Goal: Book appointment/travel/reservation

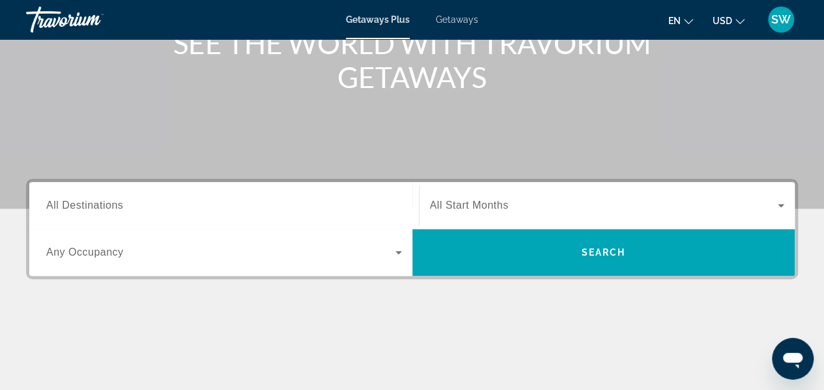
scroll to position [191, 0]
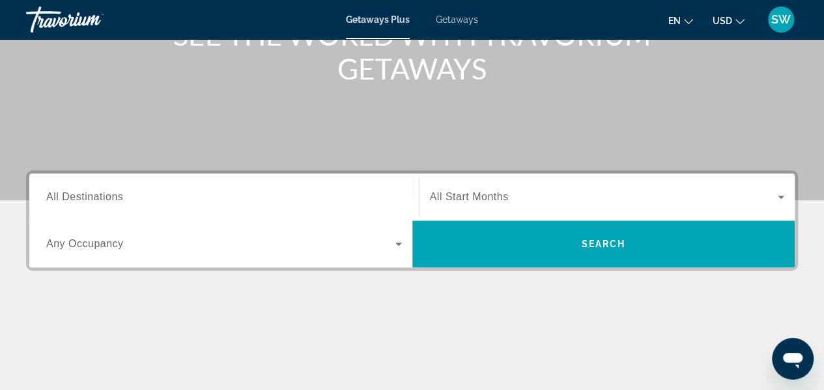
click at [105, 243] on span "Any Occupancy" at bounding box center [85, 243] width 78 height 11
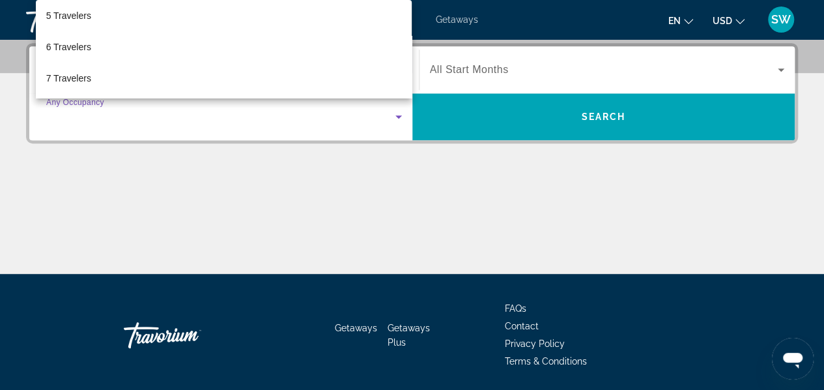
scroll to position [156, 0]
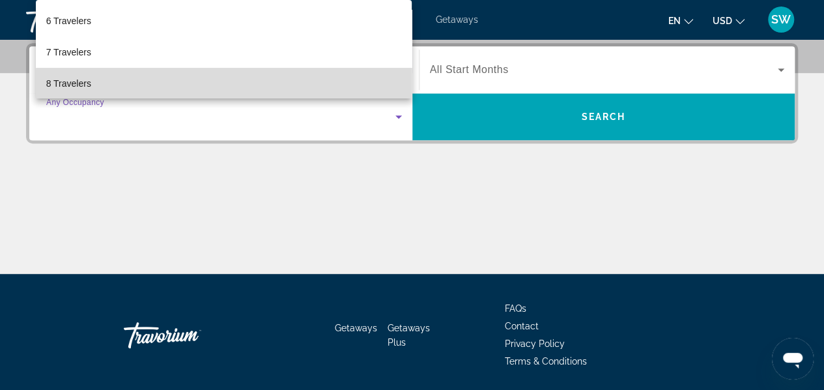
click at [310, 88] on mat-option "8 Travelers" at bounding box center [224, 83] width 377 height 31
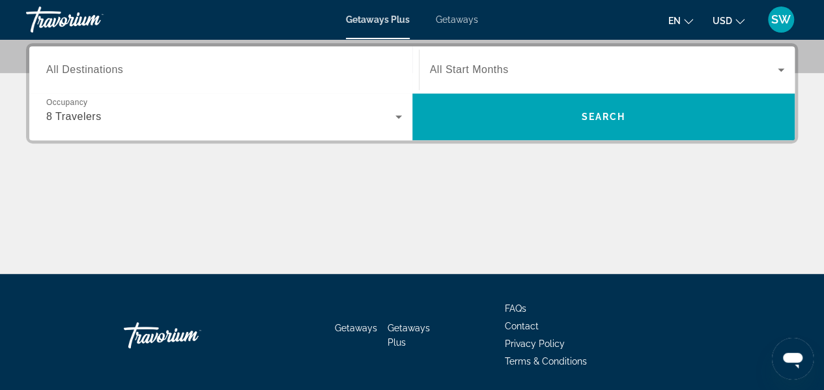
click at [483, 67] on span "All Start Months" at bounding box center [469, 69] width 79 height 11
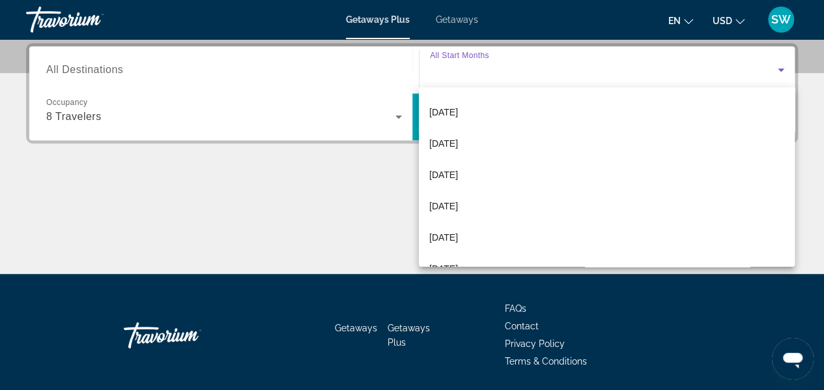
scroll to position [130, 0]
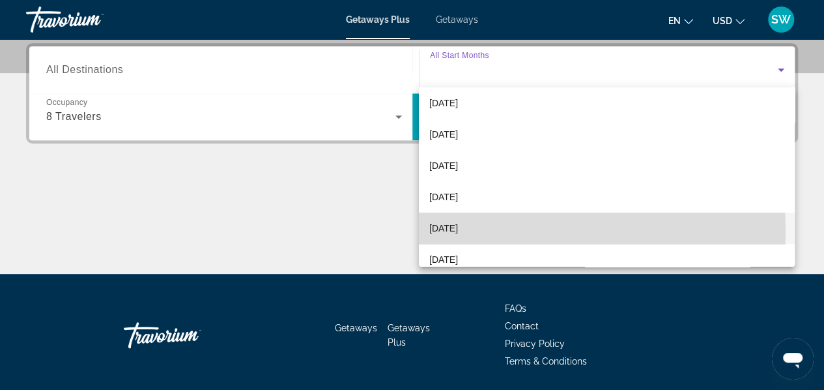
click at [470, 231] on mat-option "[DATE]" at bounding box center [607, 227] width 376 height 31
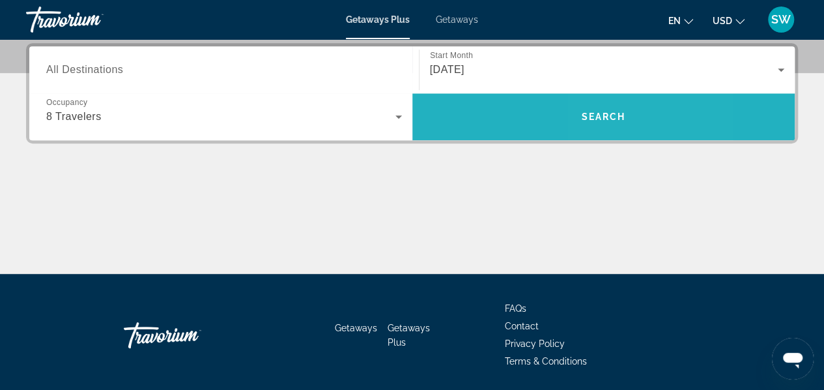
click at [599, 120] on span "Search" at bounding box center [603, 116] width 44 height 10
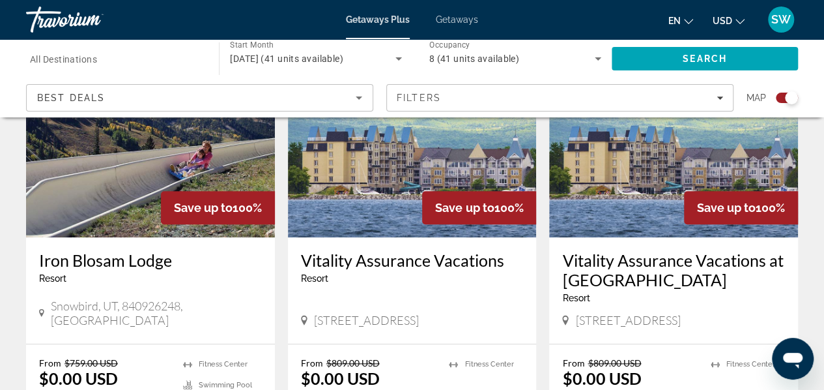
scroll to position [564, 0]
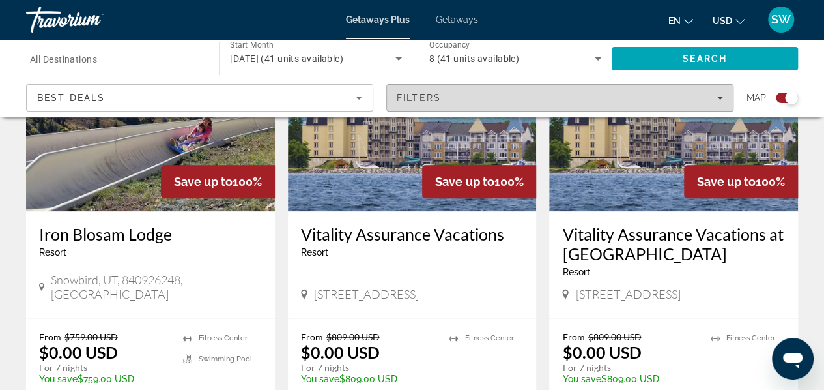
click at [715, 98] on div "Filters" at bounding box center [560, 98] width 326 height 10
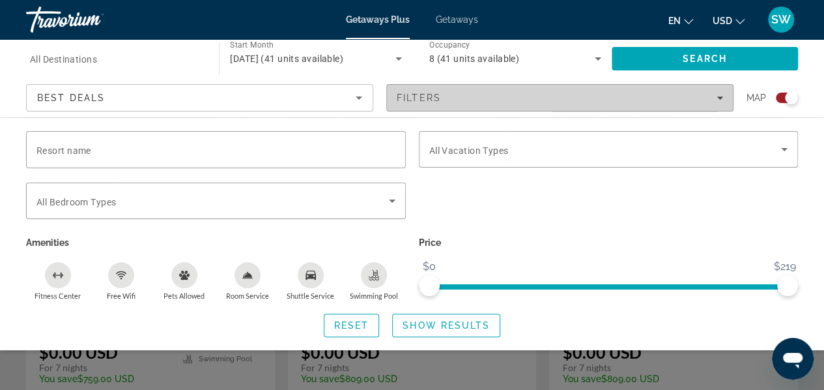
click at [715, 98] on div "Filters" at bounding box center [560, 98] width 326 height 10
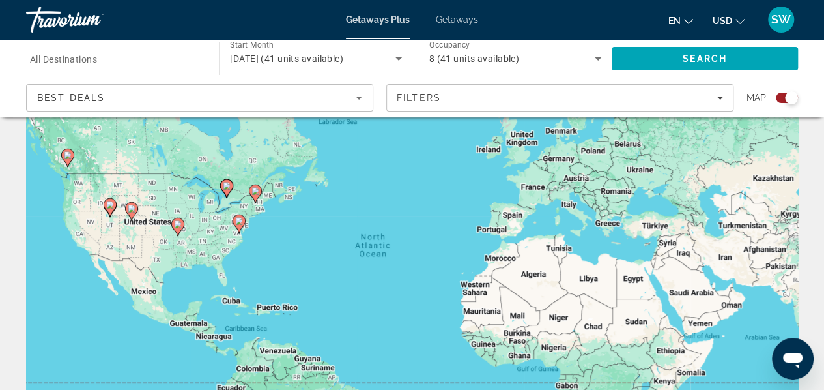
scroll to position [0, 0]
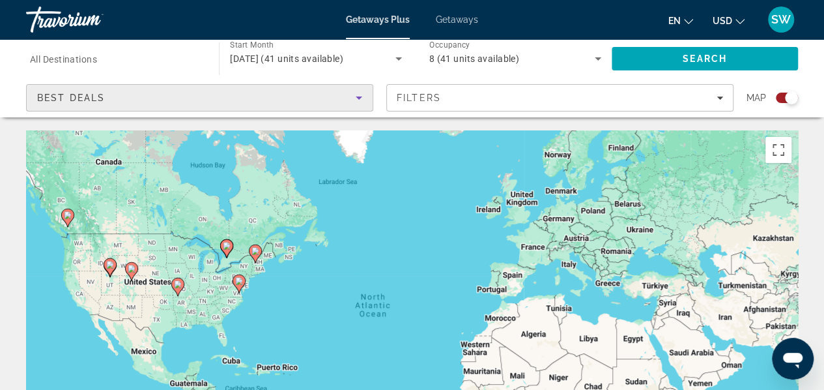
click at [354, 96] on icon "Sort by" at bounding box center [359, 98] width 16 height 16
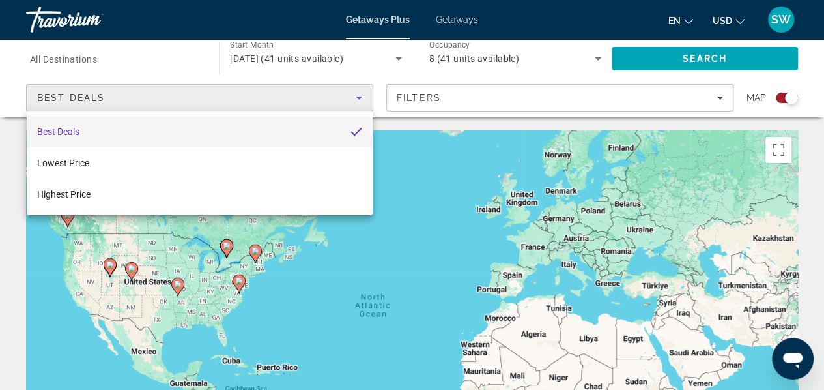
click at [93, 57] on div at bounding box center [412, 195] width 824 height 390
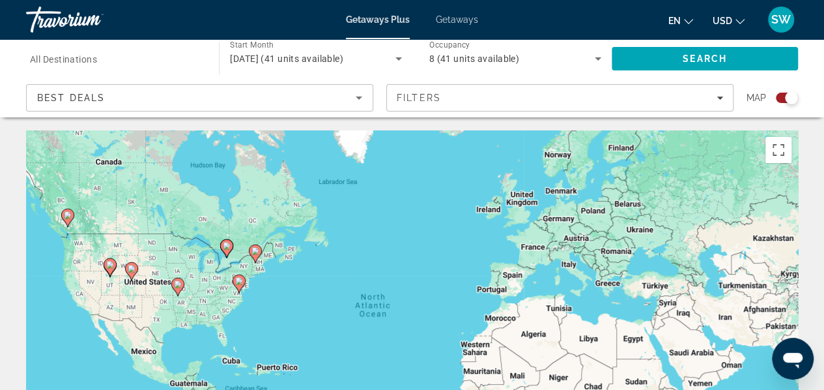
click at [93, 57] on span "All Destinations" at bounding box center [63, 59] width 67 height 10
click at [93, 57] on input "Destination All Destinations" at bounding box center [116, 59] width 172 height 16
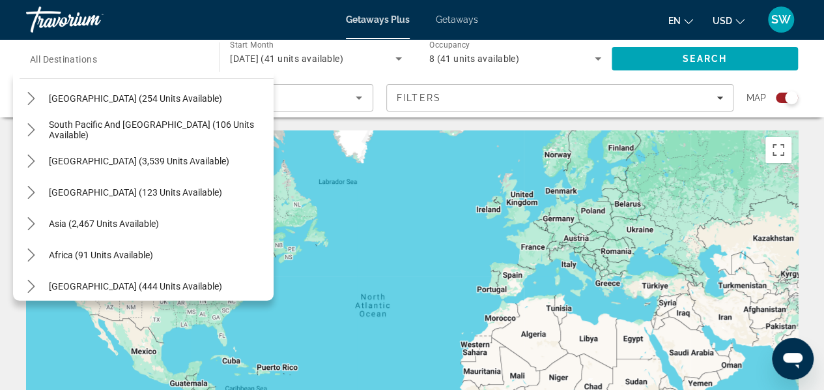
scroll to position [208, 0]
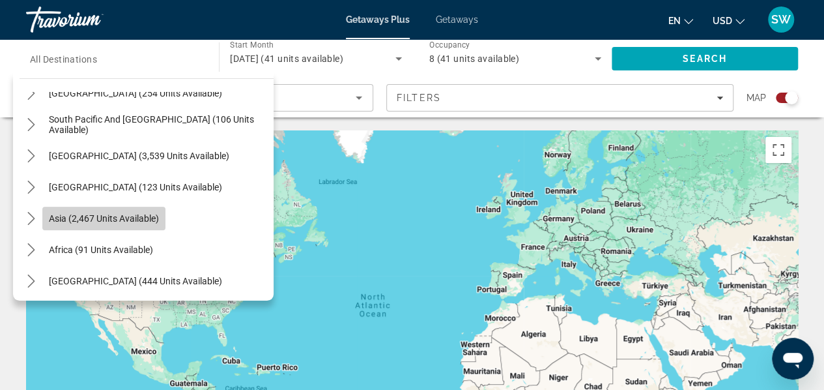
click at [142, 216] on span "Asia (2,467 units available)" at bounding box center [104, 218] width 110 height 10
type input "**********"
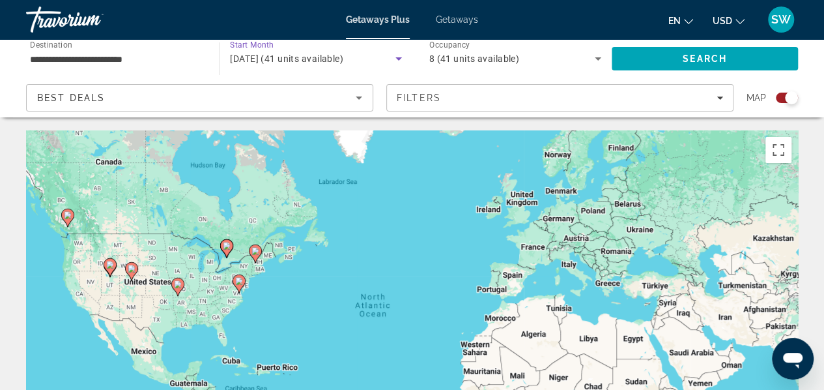
click at [296, 63] on span "[DATE] (41 units available)" at bounding box center [286, 58] width 113 height 10
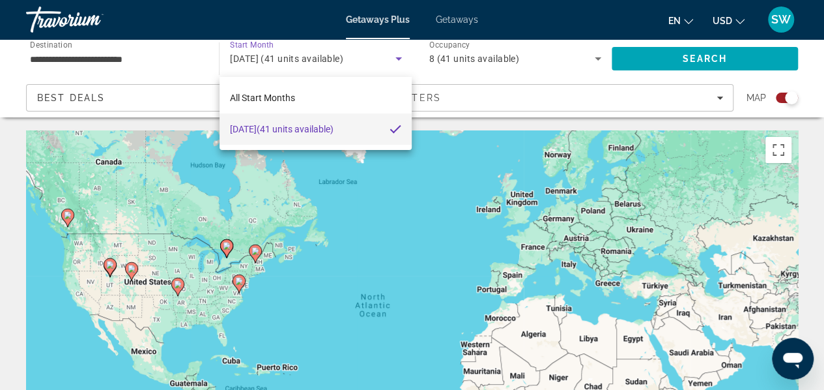
click at [693, 54] on div at bounding box center [412, 195] width 824 height 390
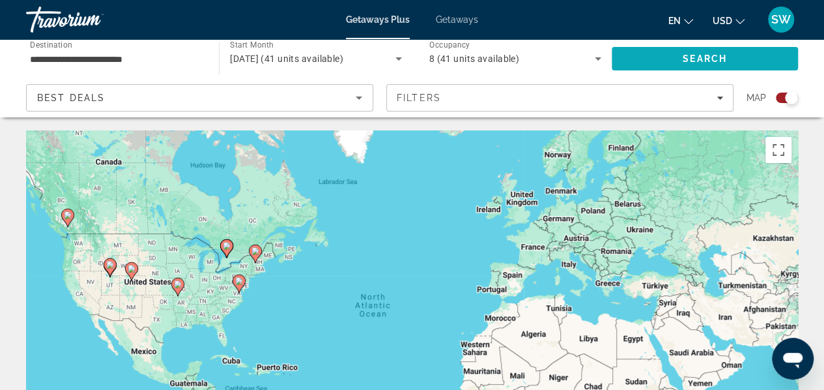
click at [681, 57] on span "Search" at bounding box center [705, 58] width 186 height 31
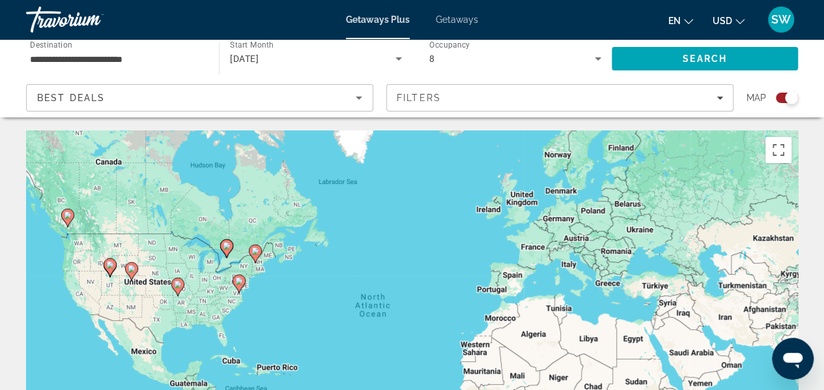
click at [599, 58] on icon "Search widget" at bounding box center [598, 58] width 7 height 3
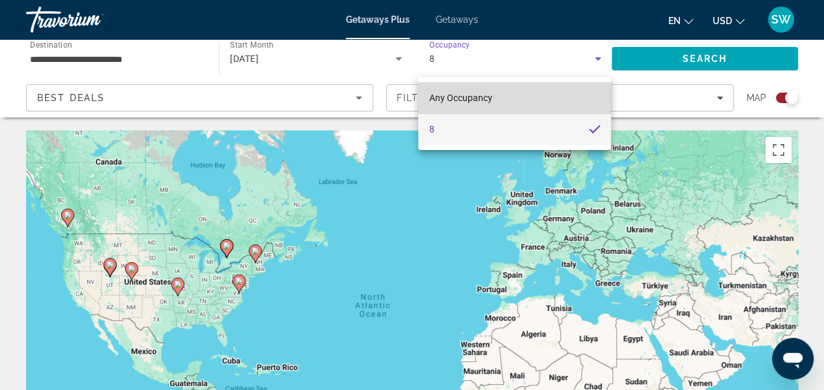
click at [481, 98] on span "Any Occupancy" at bounding box center [460, 98] width 63 height 10
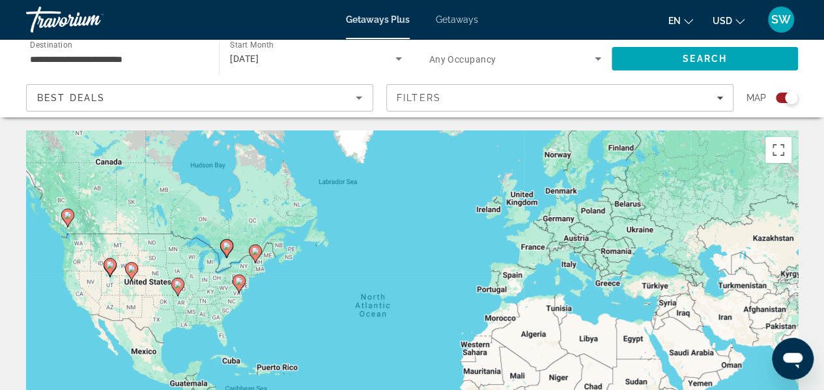
click at [487, 62] on span "Any Occupancy" at bounding box center [462, 59] width 67 height 10
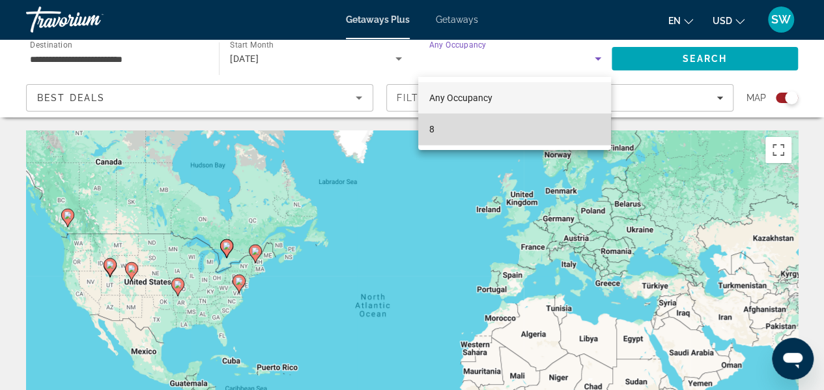
click at [451, 126] on mat-option "8" at bounding box center [514, 128] width 193 height 31
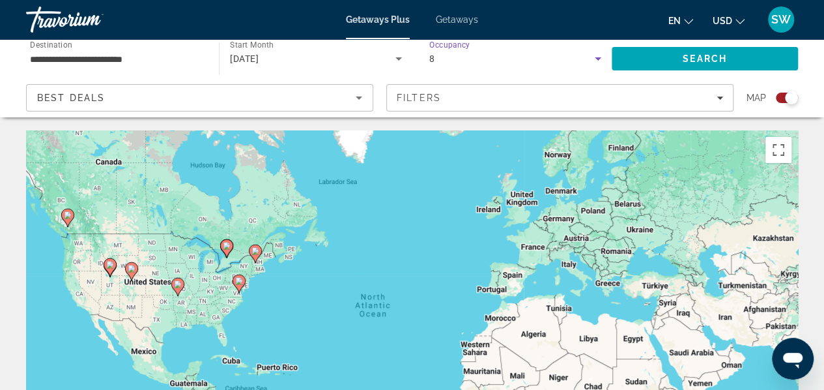
click at [599, 57] on icon "Search widget" at bounding box center [598, 59] width 16 height 16
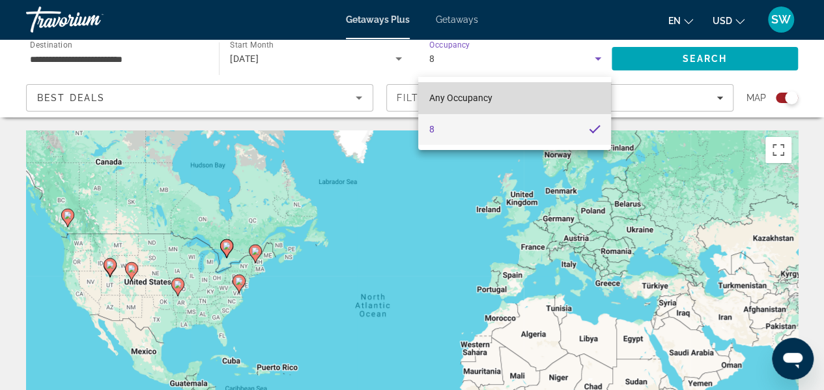
click at [474, 95] on span "Any Occupancy" at bounding box center [460, 98] width 63 height 10
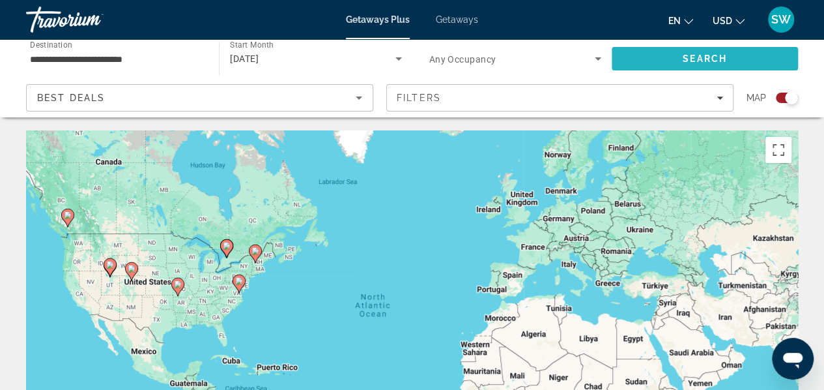
click at [717, 53] on span "Search" at bounding box center [705, 58] width 44 height 10
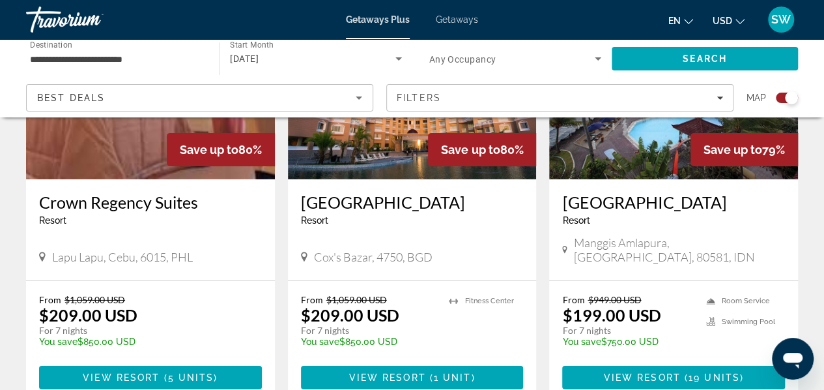
scroll to position [2023, 0]
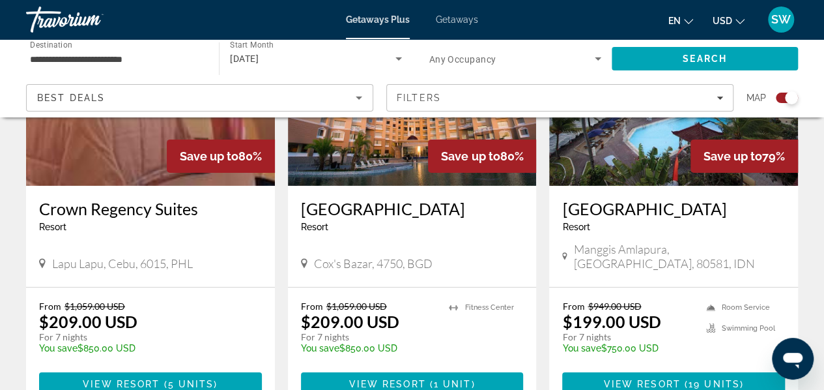
click at [646, 137] on img "Main content" at bounding box center [673, 81] width 249 height 208
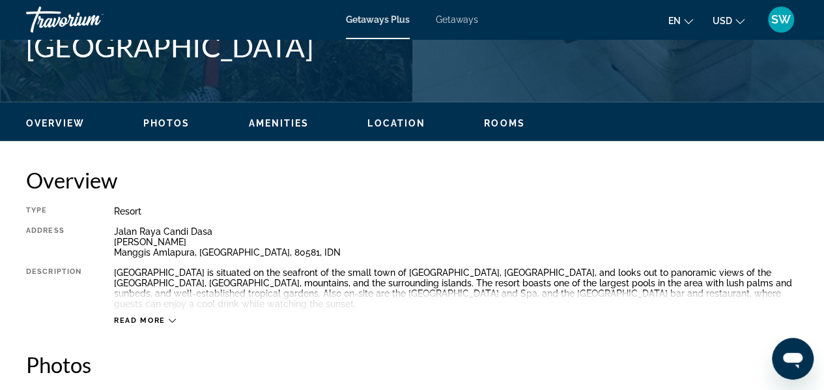
scroll to position [582, 0]
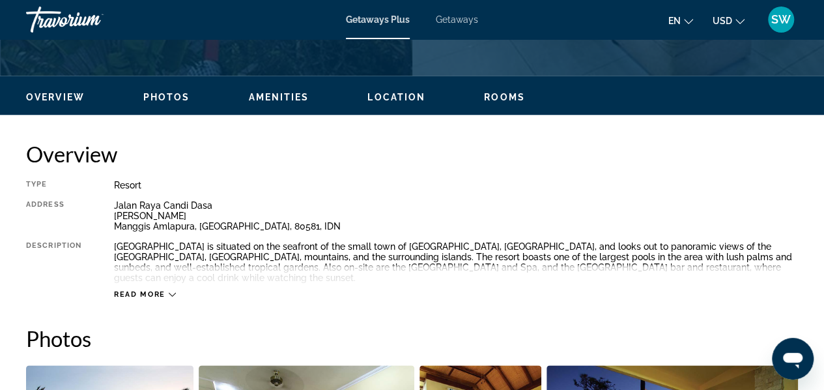
click at [173, 294] on icon "Main content" at bounding box center [172, 294] width 7 height 7
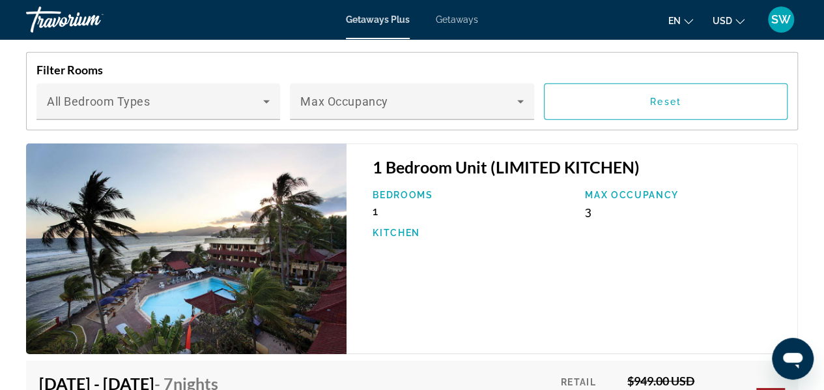
scroll to position [1998, 0]
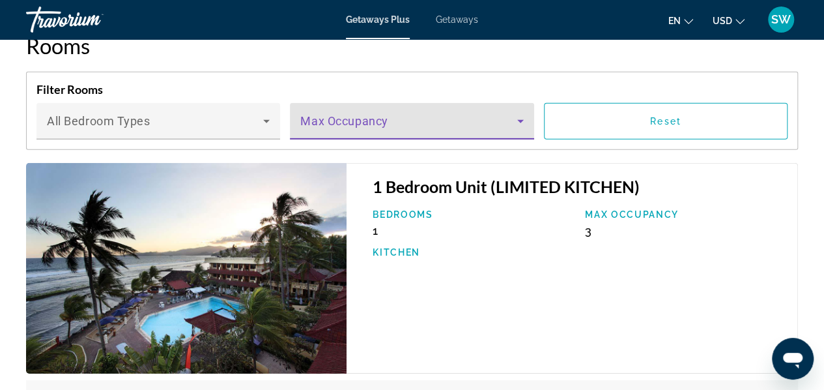
click at [517, 117] on icon "Main content" at bounding box center [521, 121] width 16 height 16
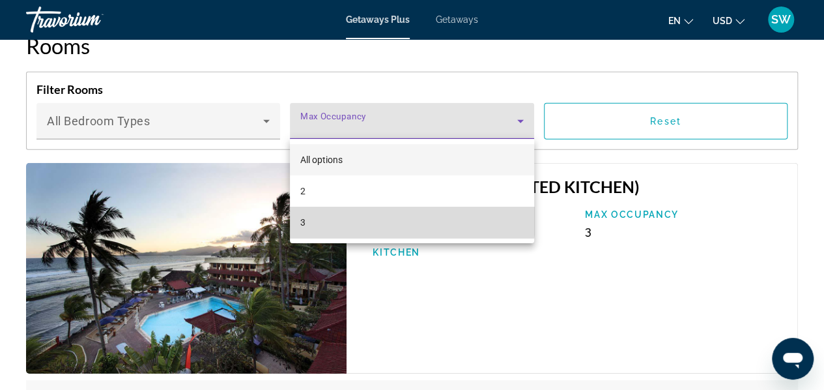
click at [407, 216] on mat-option "3" at bounding box center [412, 222] width 244 height 31
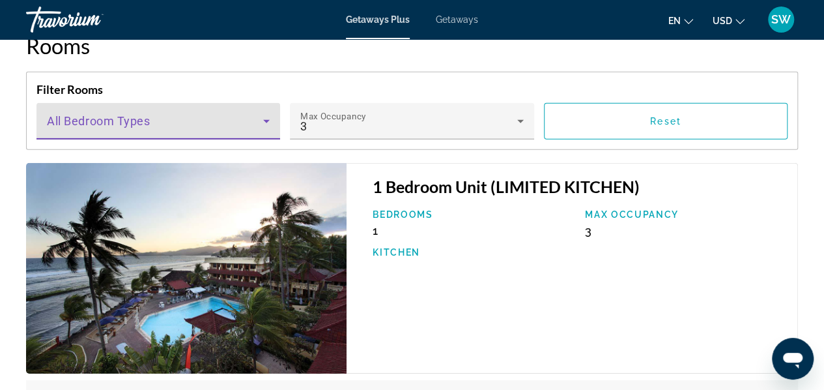
click at [179, 122] on span "Main content" at bounding box center [155, 127] width 216 height 16
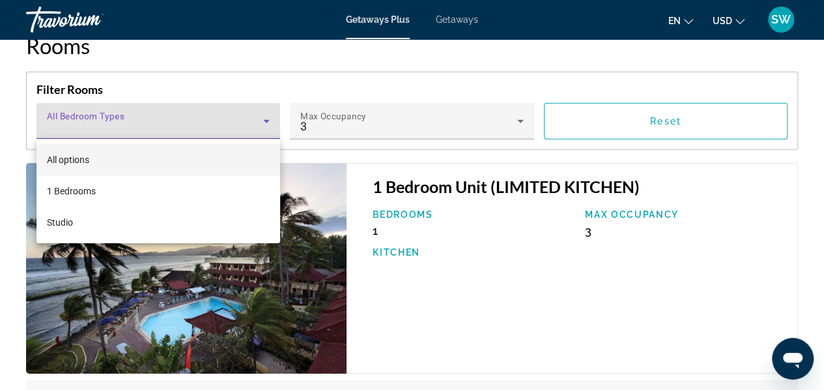
click at [179, 122] on div at bounding box center [412, 195] width 824 height 390
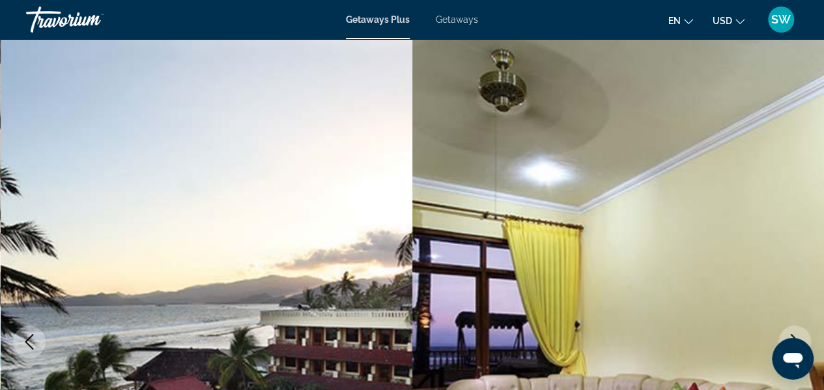
scroll to position [0, 0]
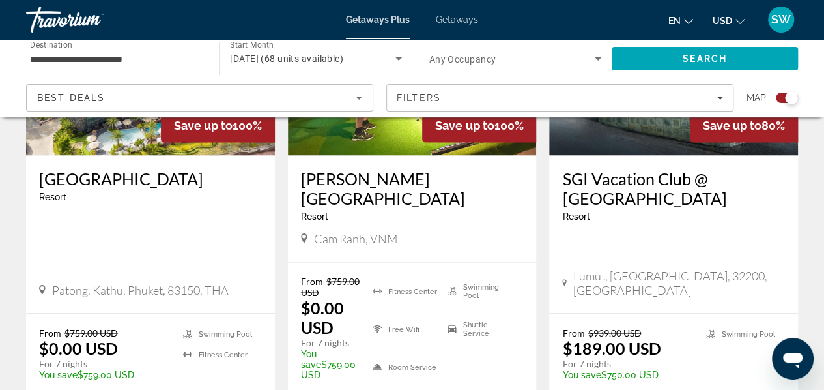
scroll to position [1094, 0]
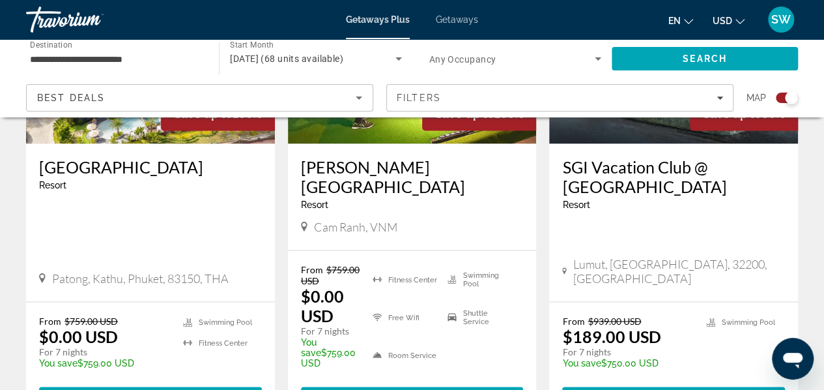
click at [378, 143] on img "Main content" at bounding box center [412, 39] width 249 height 208
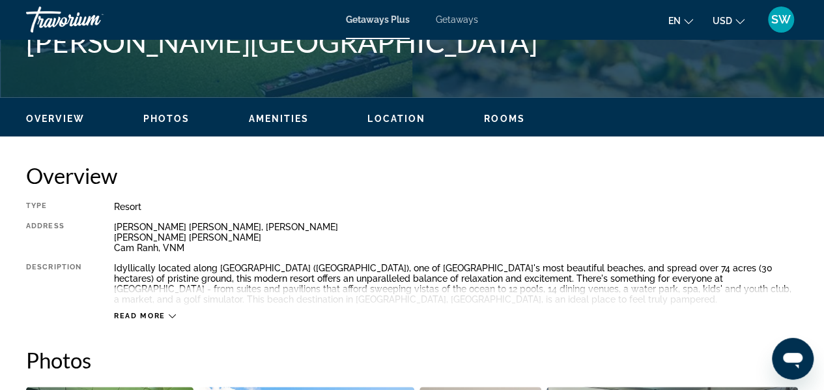
scroll to position [573, 0]
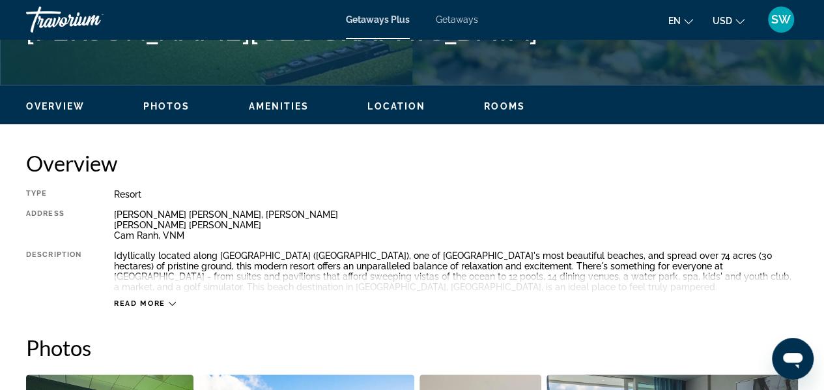
click at [170, 301] on icon "Main content" at bounding box center [172, 303] width 7 height 7
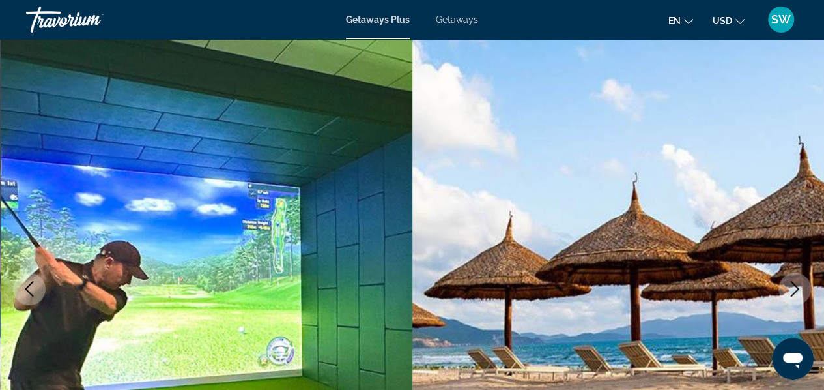
scroll to position [0, 0]
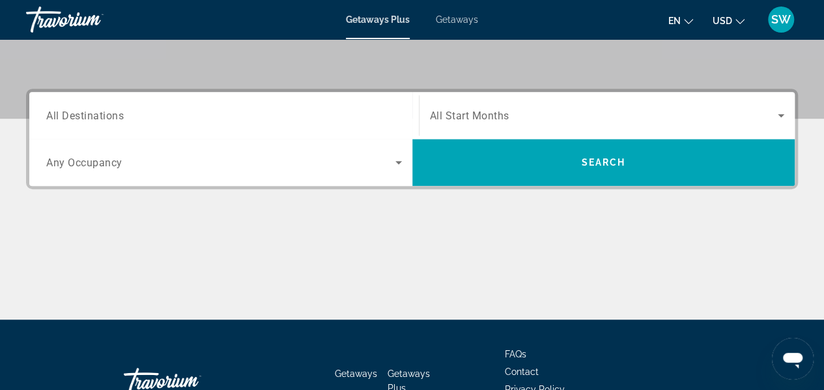
scroll to position [278, 0]
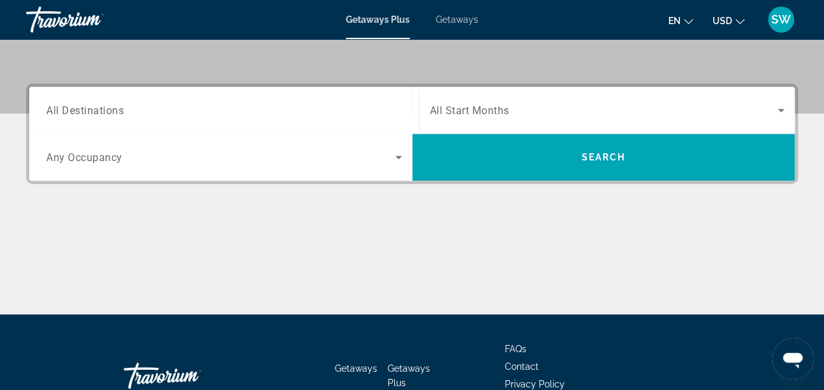
click at [450, 109] on span "All Start Months" at bounding box center [469, 110] width 79 height 12
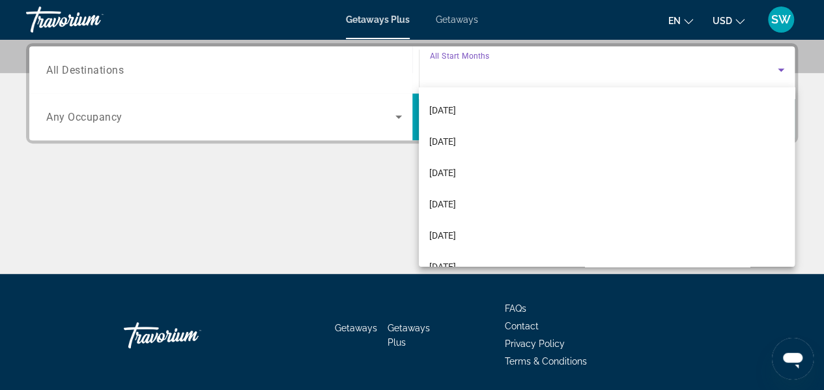
scroll to position [156, 0]
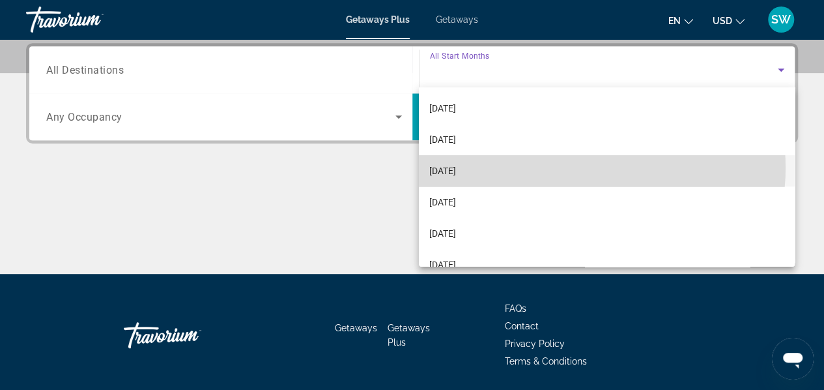
click at [588, 167] on mat-option "[DATE]" at bounding box center [607, 170] width 376 height 31
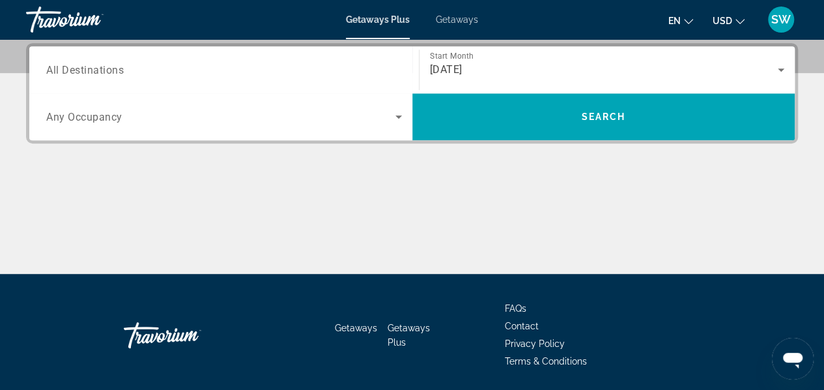
click at [97, 113] on span "Any Occupancy" at bounding box center [84, 117] width 76 height 12
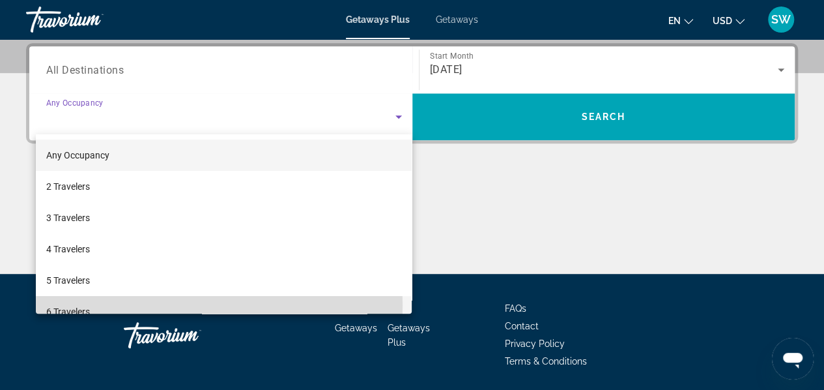
click at [70, 305] on span "6 Travelers" at bounding box center [68, 312] width 44 height 16
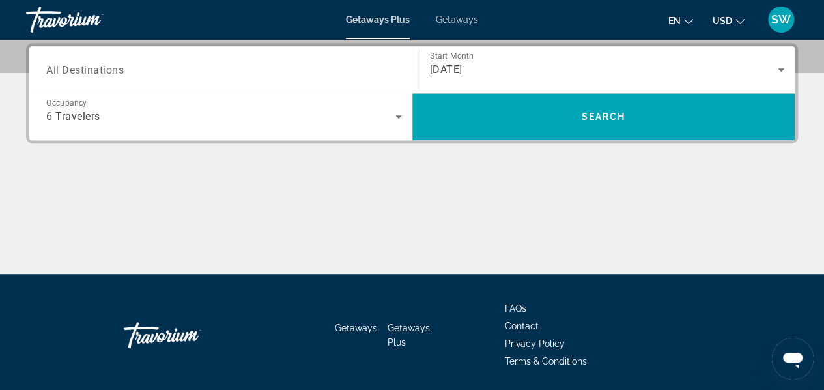
click at [117, 67] on span "All Destinations" at bounding box center [85, 69] width 78 height 12
click at [117, 67] on input "Destination All Destinations" at bounding box center [224, 71] width 356 height 16
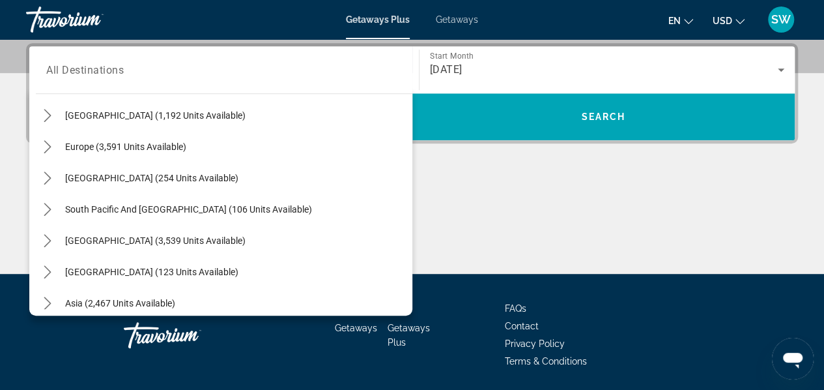
scroll to position [191, 0]
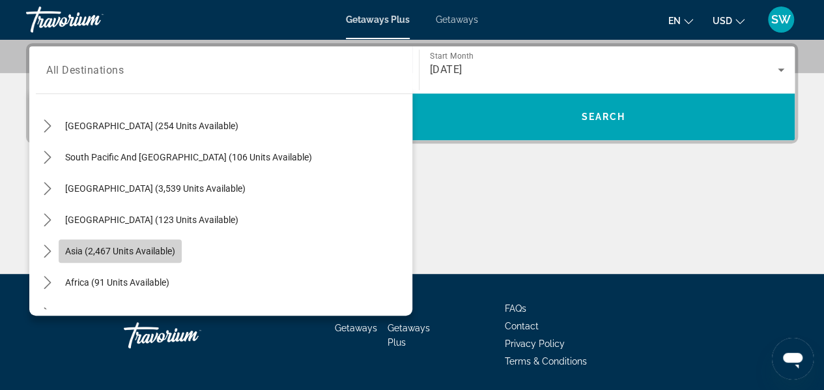
click at [152, 255] on span "Asia (2,467 units available)" at bounding box center [120, 251] width 110 height 10
type input "**********"
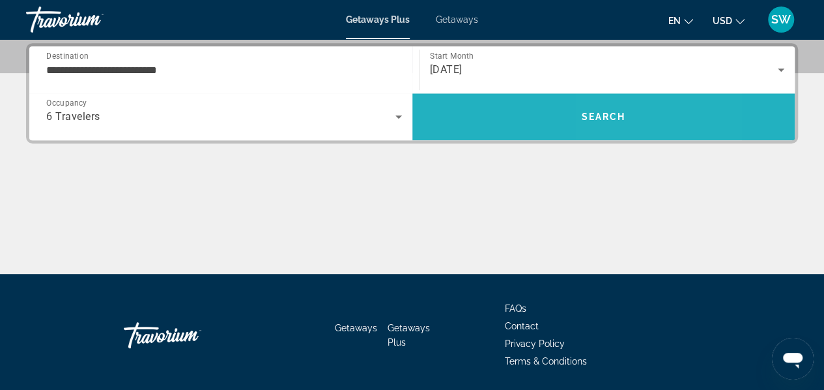
click at [616, 111] on span "Search" at bounding box center [603, 116] width 44 height 10
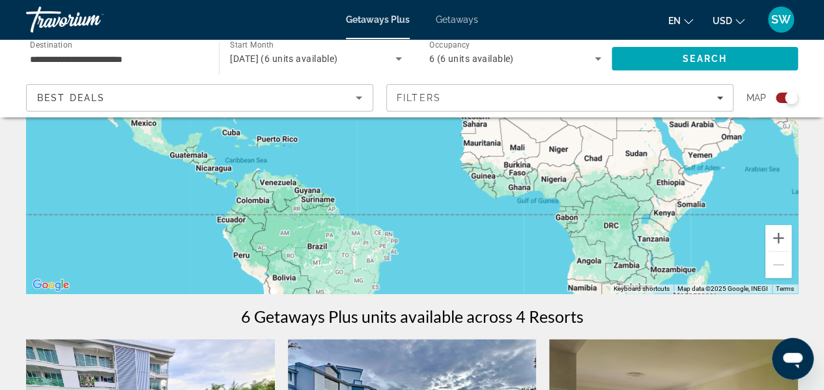
scroll to position [235, 0]
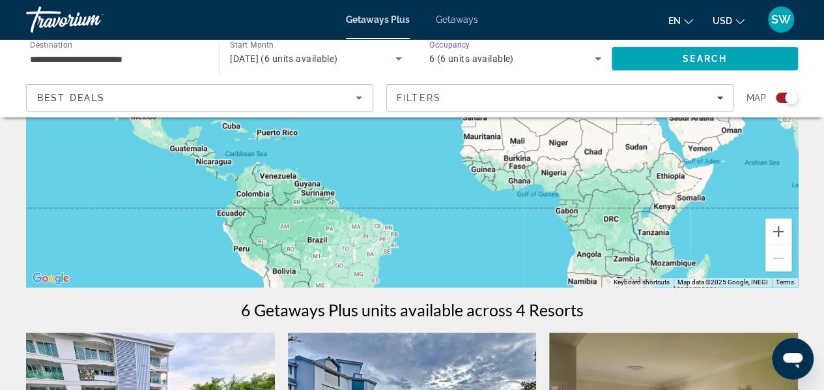
click at [460, 58] on span "6 (6 units available)" at bounding box center [471, 58] width 85 height 10
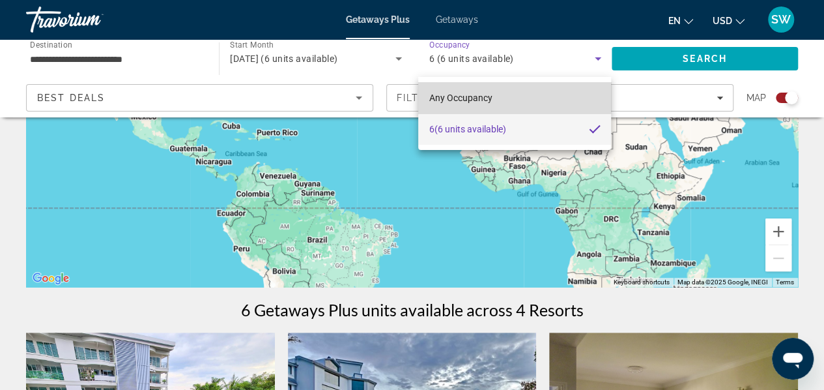
click at [468, 96] on span "Any Occupancy" at bounding box center [460, 98] width 63 height 10
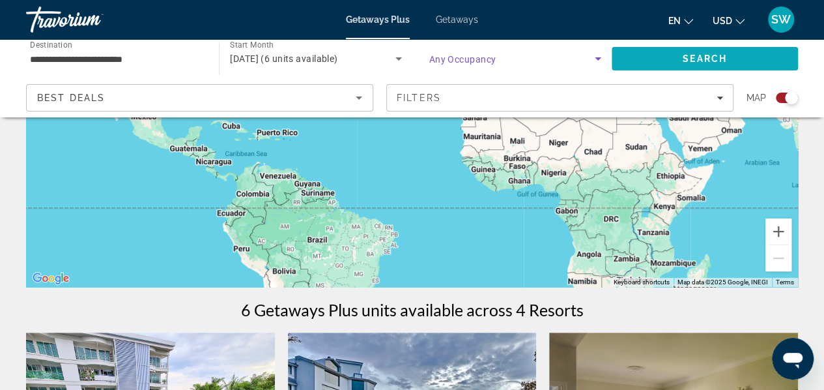
click at [649, 55] on span "Search" at bounding box center [705, 58] width 186 height 31
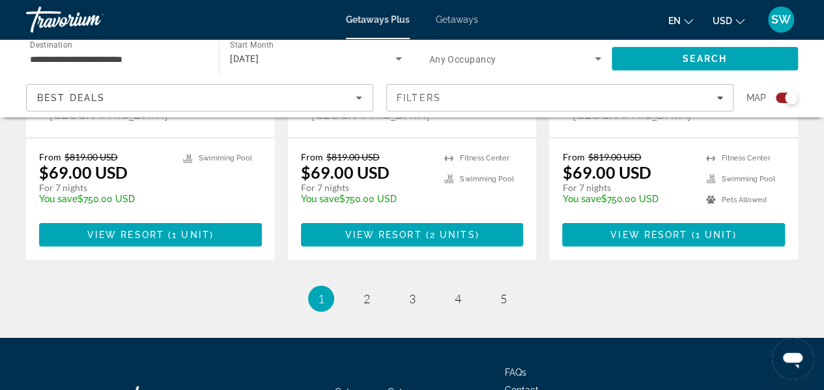
scroll to position [2218, 0]
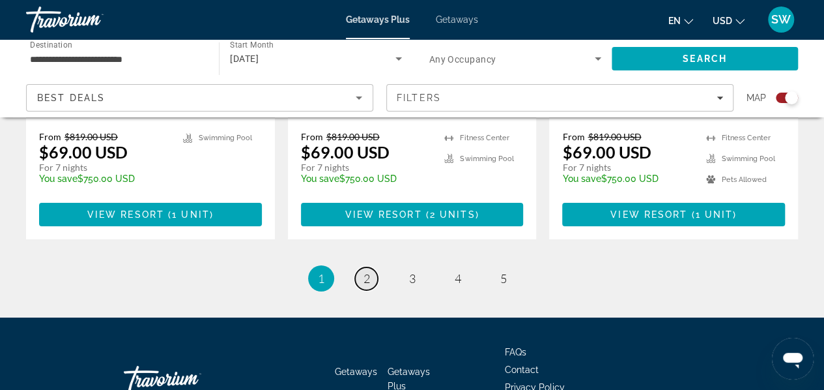
click at [370, 267] on link "page 2" at bounding box center [366, 278] width 23 height 23
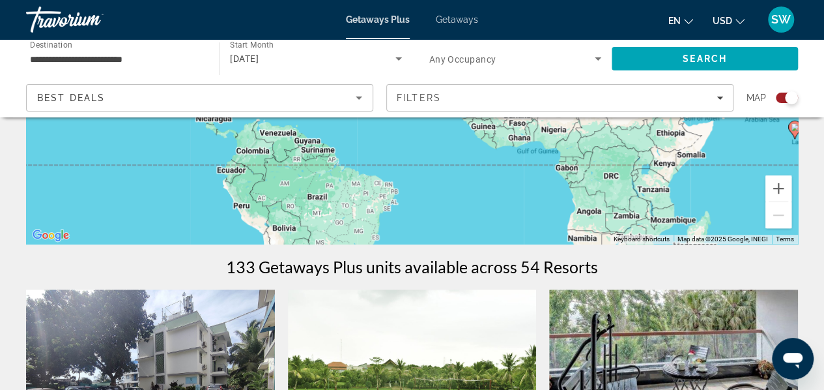
scroll to position [287, 0]
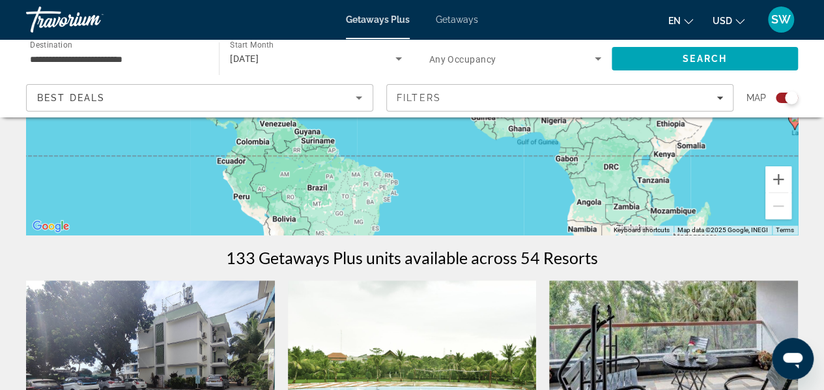
click at [776, 97] on div "Search widget" at bounding box center [787, 98] width 22 height 10
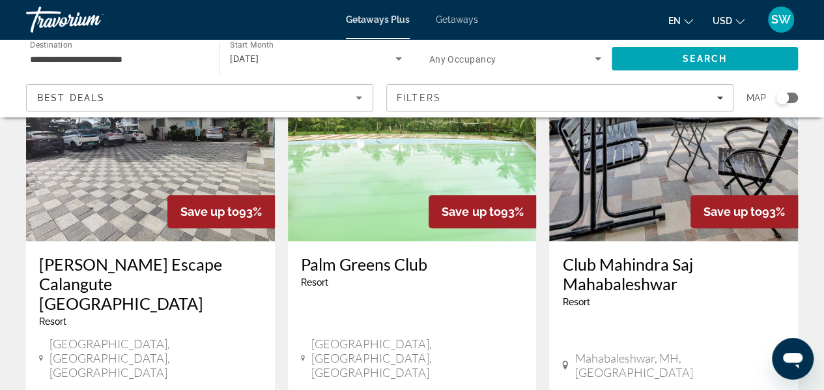
scroll to position [147, 0]
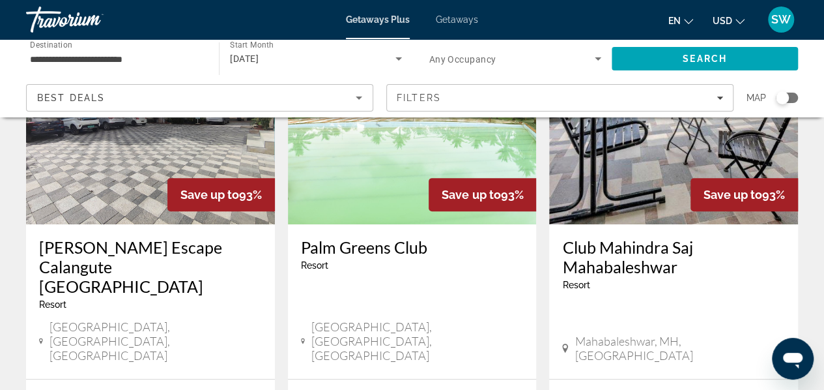
click at [793, 96] on div "Search widget" at bounding box center [787, 98] width 22 height 10
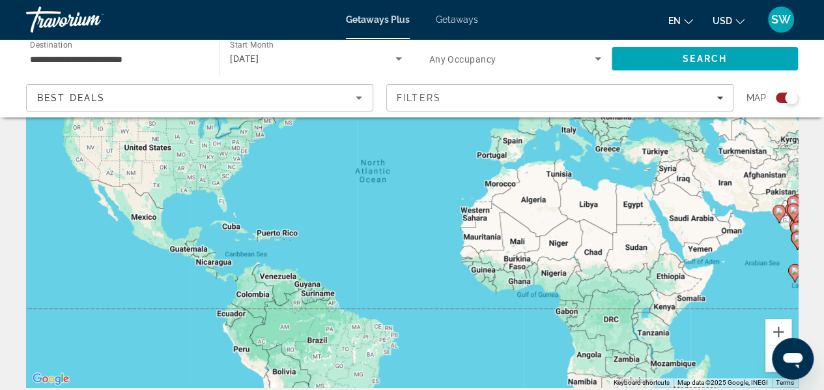
scroll to position [108, 0]
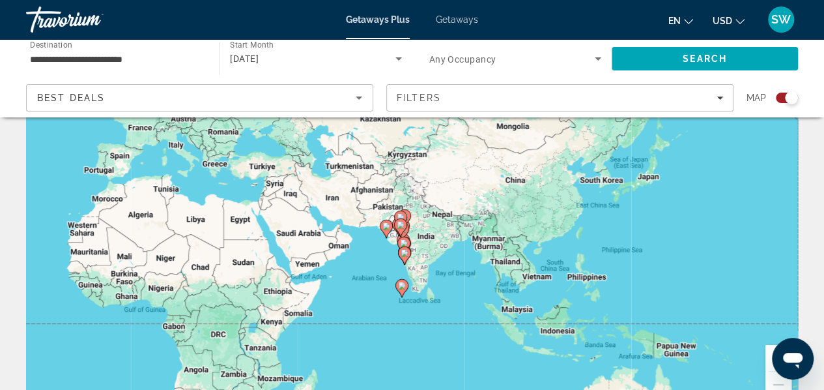
drag, startPoint x: 732, startPoint y: 238, endPoint x: 335, endPoint y: 228, distance: 396.2
click at [335, 228] on div "To activate drag with keyboard, press Alt + Enter. Once in keyboard drag state,…" at bounding box center [412, 217] width 772 height 391
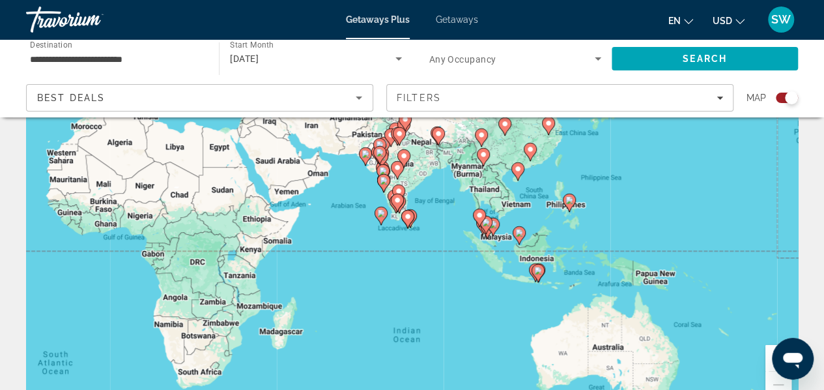
drag, startPoint x: 693, startPoint y: 309, endPoint x: 671, endPoint y: 234, distance: 78.7
click at [671, 234] on div "To activate drag with keyboard, press Alt + Enter. Once in keyboard drag state,…" at bounding box center [412, 217] width 772 height 391
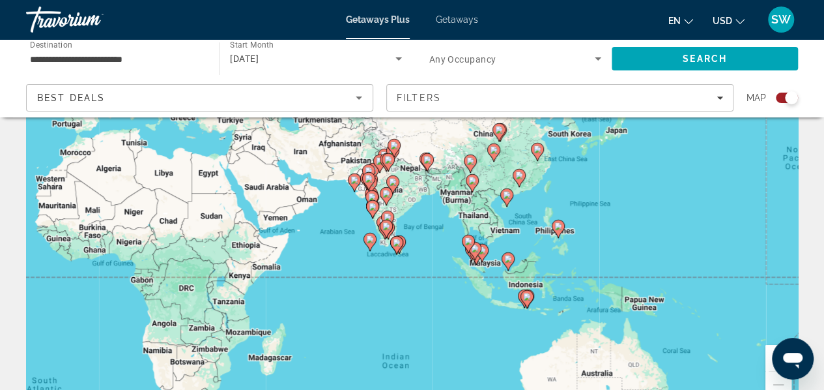
drag, startPoint x: 766, startPoint y: 296, endPoint x: 758, endPoint y: 339, distance: 43.8
click at [758, 339] on div "To activate drag with keyboard, press Alt + Enter. Once in keyboard drag state,…" at bounding box center [412, 217] width 772 height 391
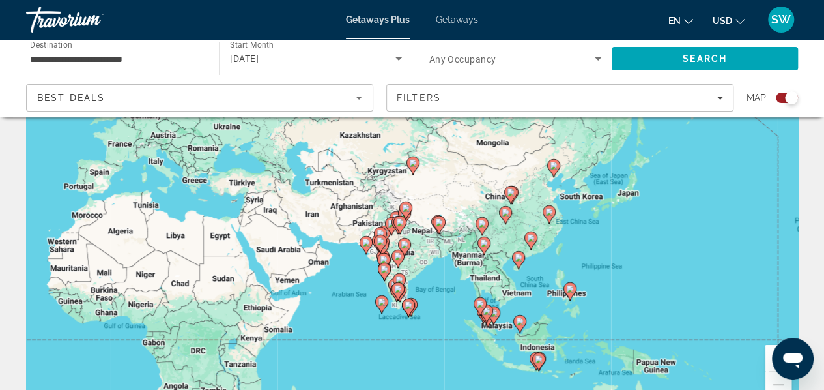
drag, startPoint x: 795, startPoint y: 359, endPoint x: 830, endPoint y: 312, distance: 58.2
click at [814, 337] on html at bounding box center [793, 358] width 42 height 42
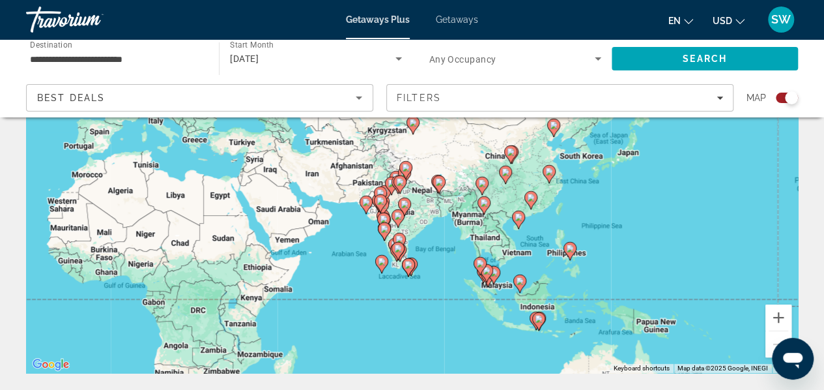
scroll to position [160, 0]
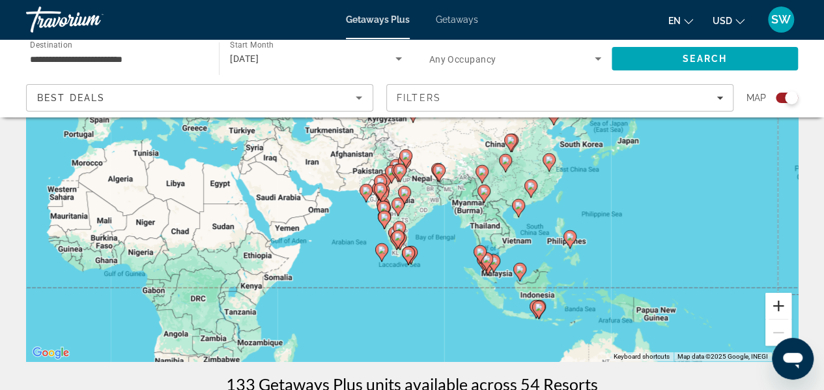
click at [779, 311] on button "Zoom in" at bounding box center [778, 306] width 26 height 26
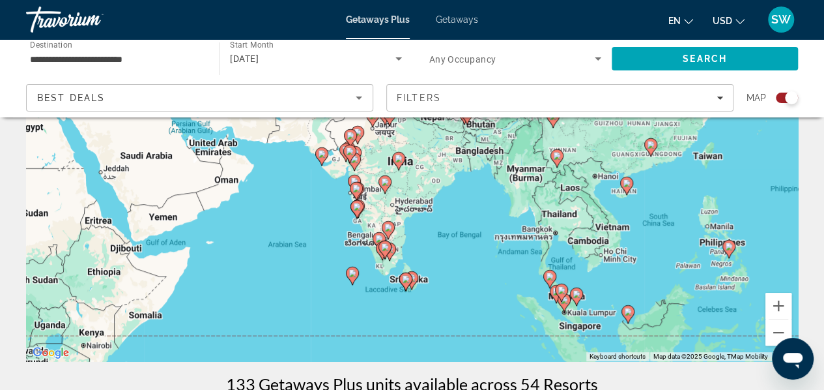
drag, startPoint x: 652, startPoint y: 257, endPoint x: 654, endPoint y: 178, distance: 79.5
click at [654, 178] on div "To activate drag with keyboard, press Alt + Enter. Once in keyboard drag state,…" at bounding box center [412, 165] width 772 height 391
click at [779, 306] on button "Zoom in" at bounding box center [778, 306] width 26 height 26
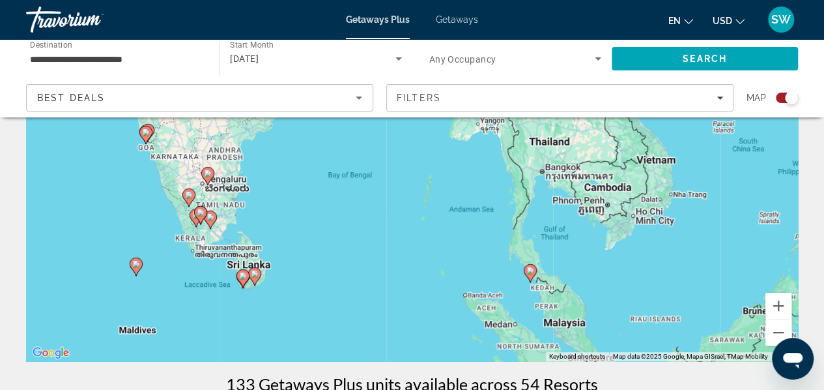
drag, startPoint x: 700, startPoint y: 274, endPoint x: 541, endPoint y: 149, distance: 202.3
click at [541, 149] on div "To activate drag with keyboard, press Alt + Enter. Once in keyboard drag state,…" at bounding box center [412, 165] width 772 height 391
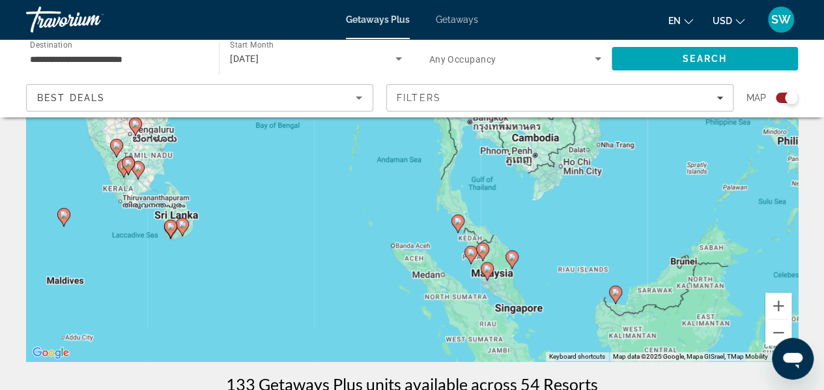
drag, startPoint x: 452, startPoint y: 257, endPoint x: 378, endPoint y: 205, distance: 90.7
click at [378, 205] on div "To activate drag with keyboard, press Alt + Enter. Once in keyboard drag state,…" at bounding box center [412, 165] width 772 height 391
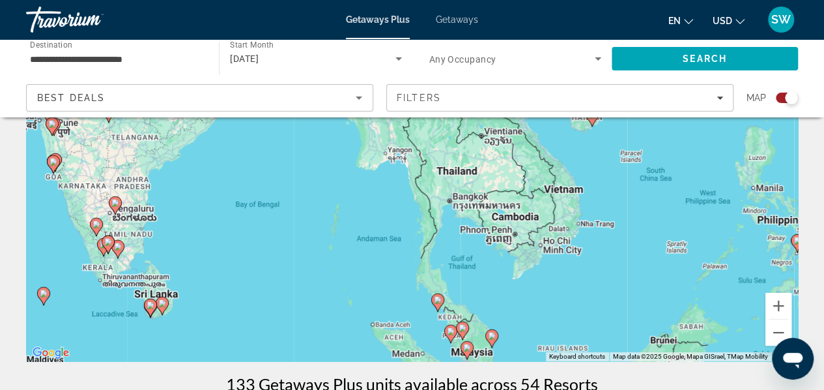
drag, startPoint x: 445, startPoint y: 252, endPoint x: 423, endPoint y: 328, distance: 79.2
click at [423, 328] on div "To activate drag with keyboard, press Alt + Enter. Once in keyboard drag state,…" at bounding box center [412, 165] width 772 height 391
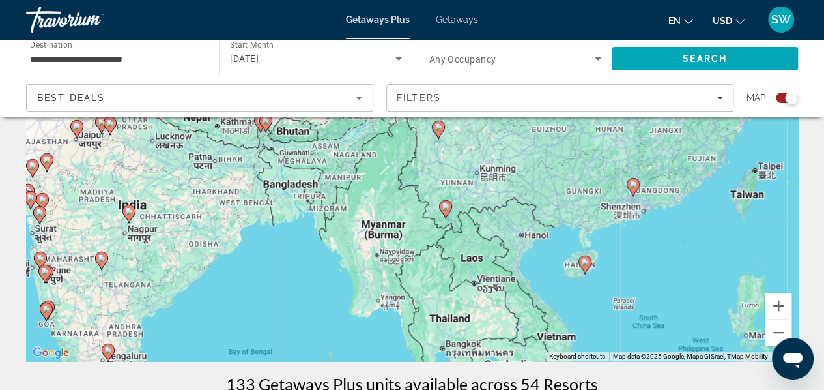
drag, startPoint x: 466, startPoint y: 199, endPoint x: 459, endPoint y: 348, distance: 149.4
click at [459, 348] on div "To activate drag with keyboard, press Alt + Enter. Once in keyboard drag state,…" at bounding box center [412, 165] width 772 height 391
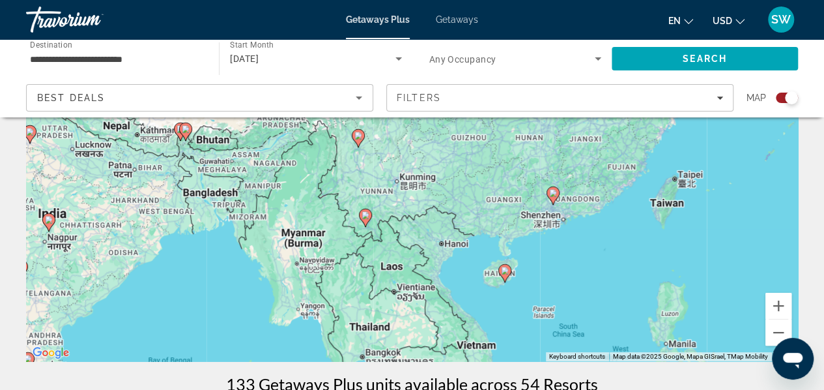
drag, startPoint x: 476, startPoint y: 236, endPoint x: 395, endPoint y: 248, distance: 81.5
click at [395, 248] on div "To activate drag with keyboard, press Alt + Enter. Once in keyboard drag state,…" at bounding box center [412, 165] width 772 height 391
click at [778, 96] on div "Search widget" at bounding box center [787, 98] width 22 height 10
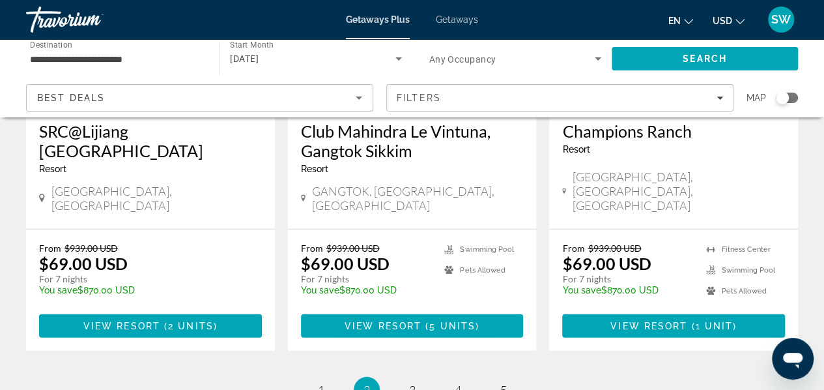
scroll to position [1745, 0]
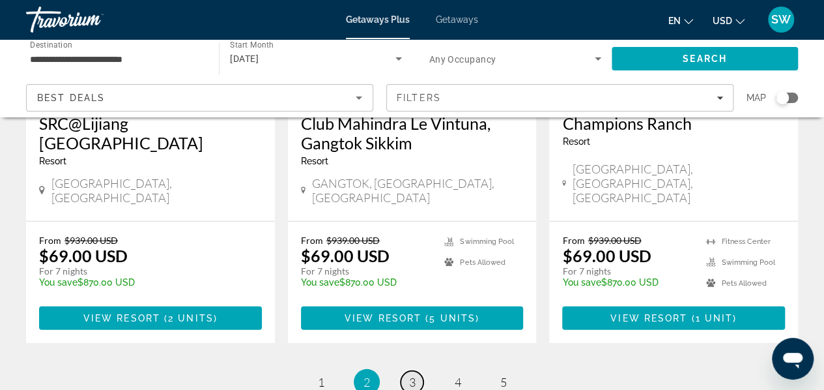
click at [412, 375] on span "3" at bounding box center [412, 382] width 7 height 14
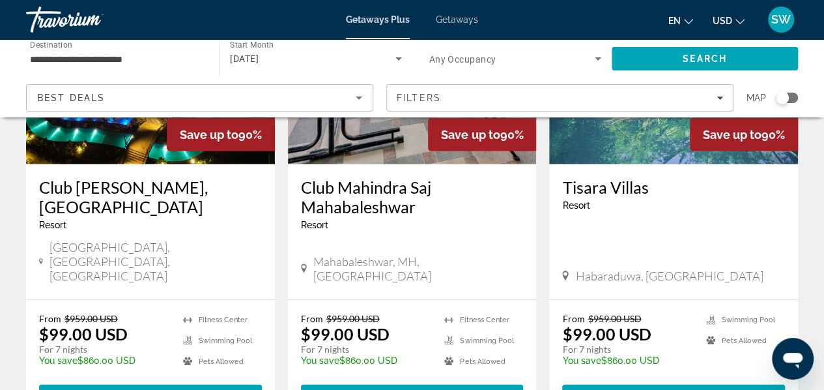
scroll to position [1689, 0]
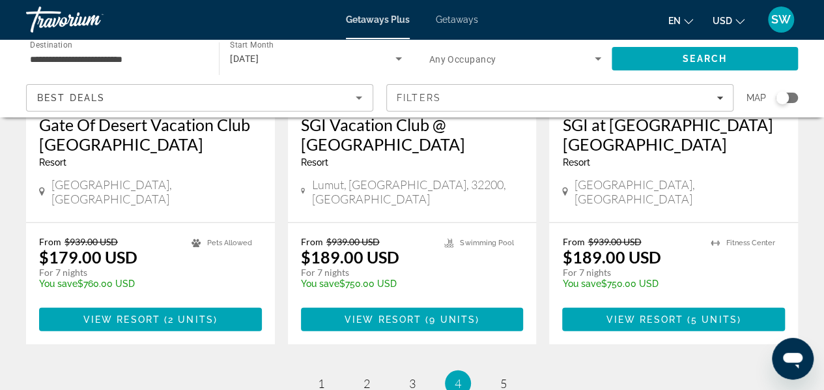
scroll to position [1747, 0]
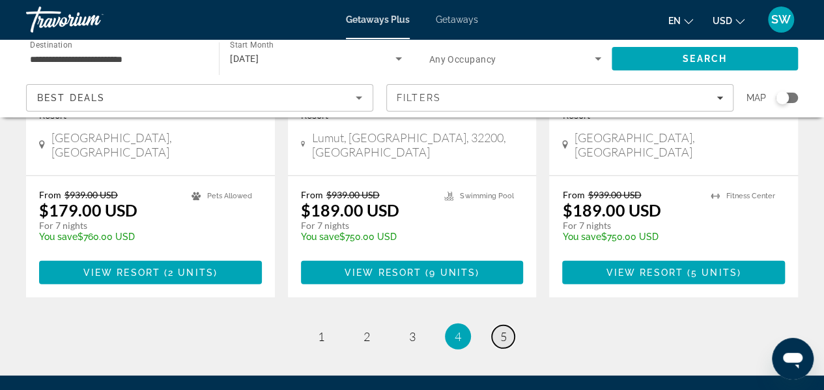
click at [506, 329] on span "5" at bounding box center [503, 336] width 7 height 14
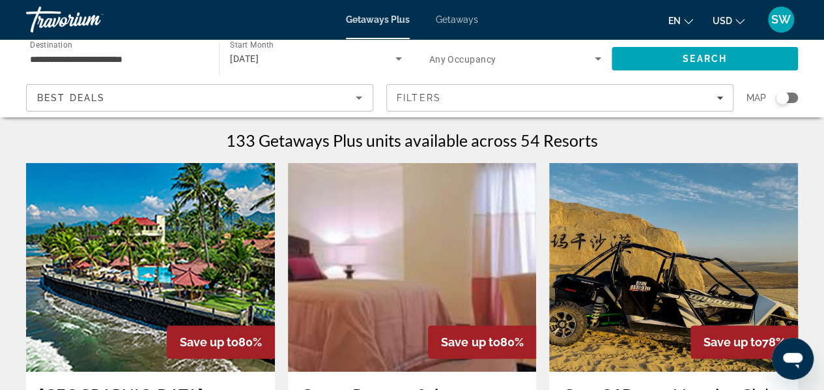
click at [453, 20] on span "Getaways" at bounding box center [457, 19] width 42 height 10
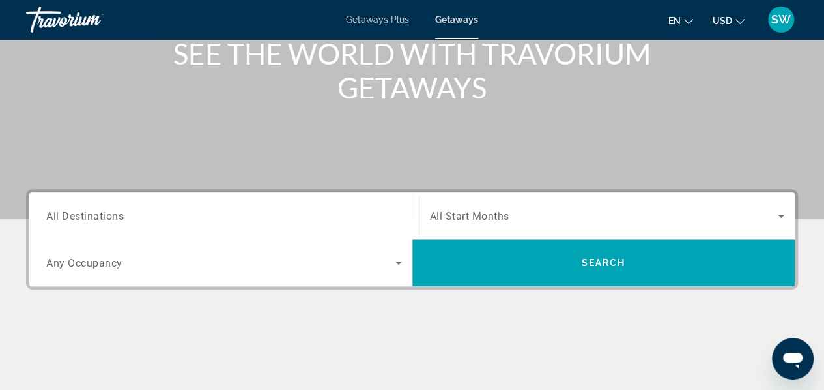
scroll to position [176, 0]
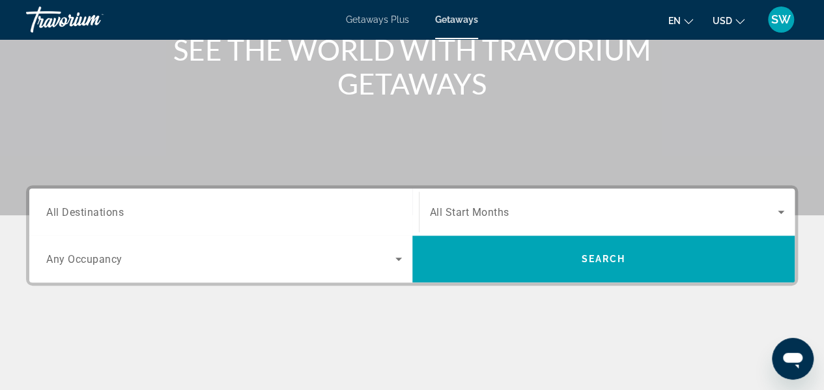
click at [109, 212] on span "All Destinations" at bounding box center [85, 211] width 78 height 12
click at [109, 212] on input "Destination All Destinations" at bounding box center [224, 213] width 356 height 16
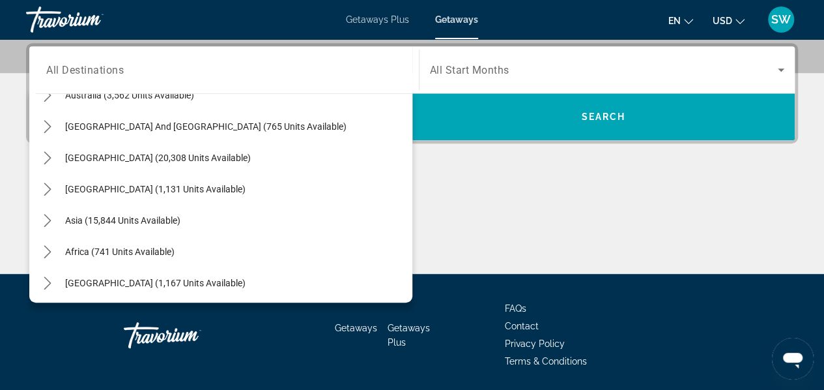
scroll to position [211, 0]
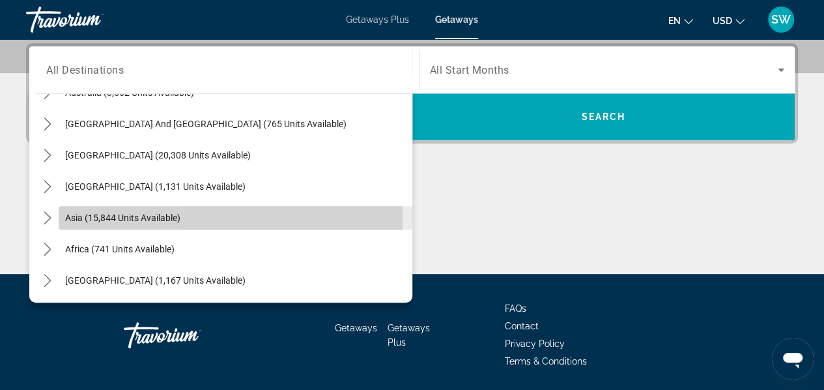
click at [125, 217] on span "Asia (15,844 units available)" at bounding box center [122, 217] width 115 height 10
type input "**********"
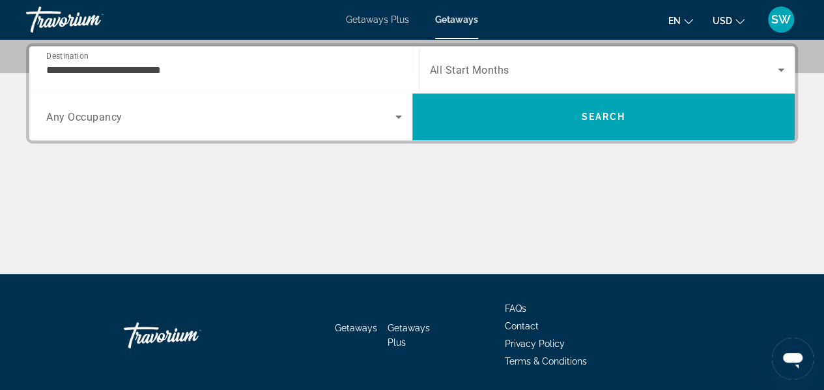
click at [475, 67] on span "All Start Months" at bounding box center [469, 70] width 79 height 12
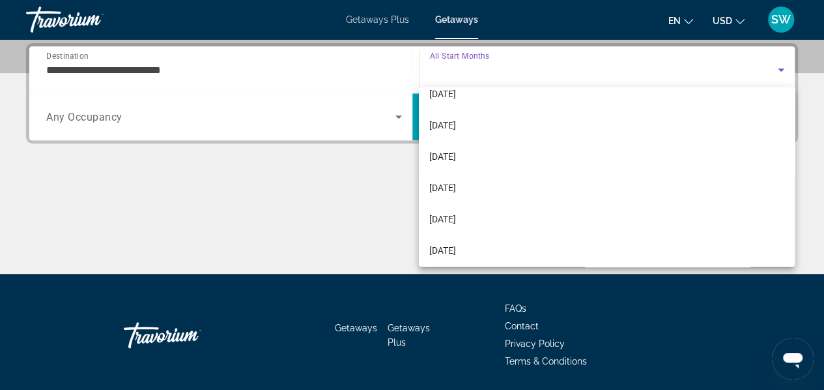
scroll to position [78, 0]
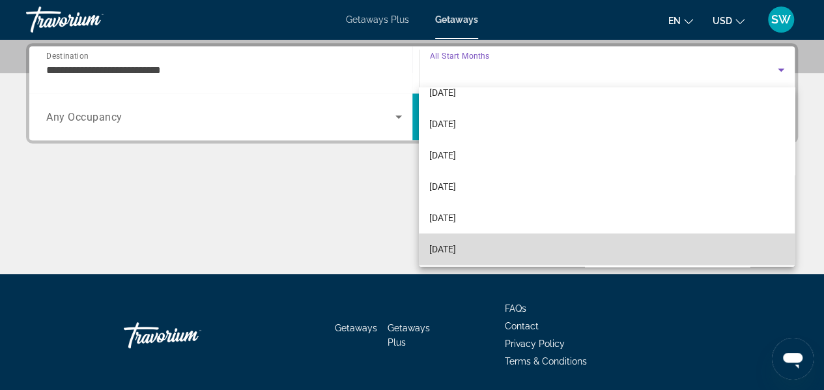
click at [727, 254] on mat-option "[DATE]" at bounding box center [607, 248] width 376 height 31
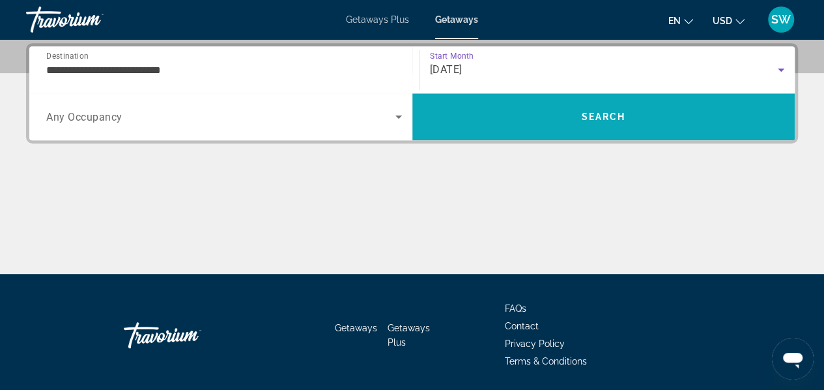
click at [603, 112] on span "Search" at bounding box center [603, 116] width 44 height 10
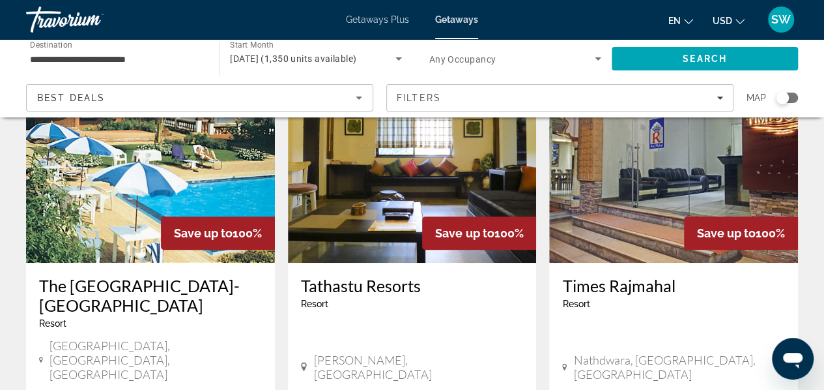
scroll to position [145, 0]
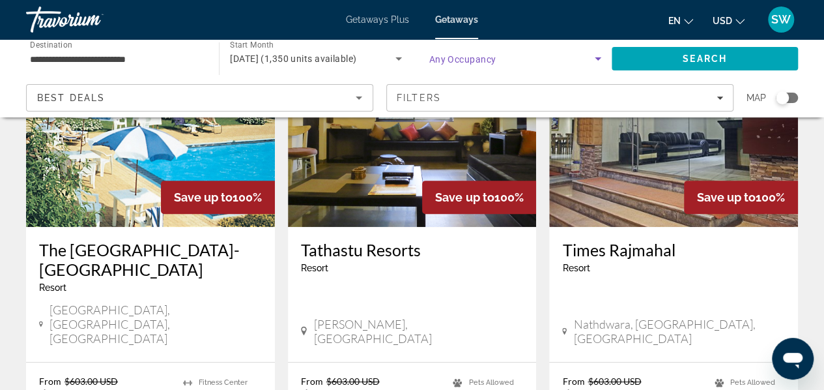
click at [599, 53] on icon "Search widget" at bounding box center [598, 59] width 16 height 16
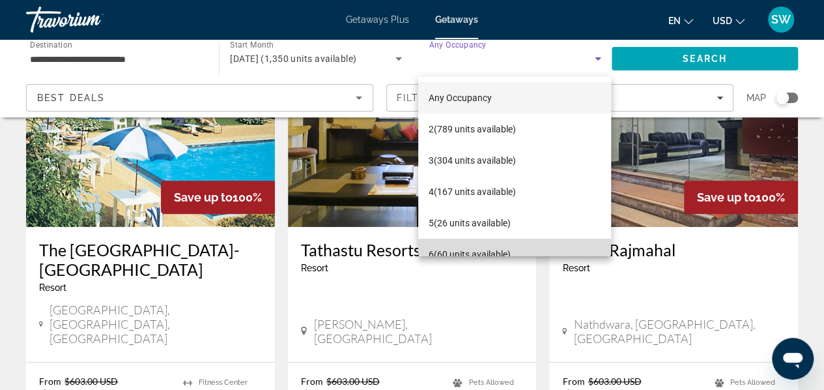
click at [539, 250] on mat-option "6 (60 units available)" at bounding box center [514, 253] width 193 height 31
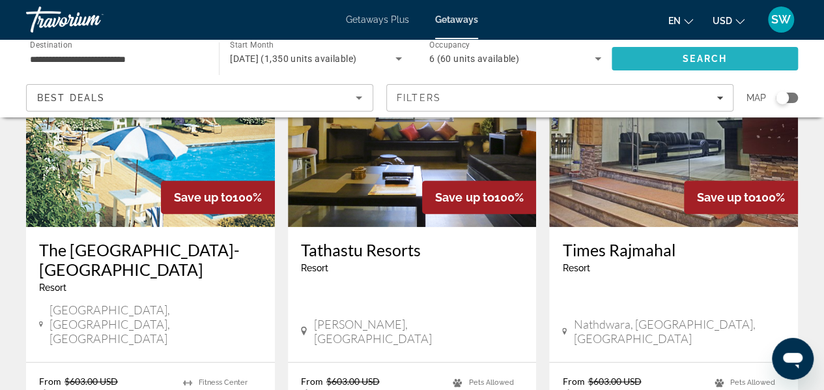
click at [690, 57] on span "Search" at bounding box center [705, 58] width 44 height 10
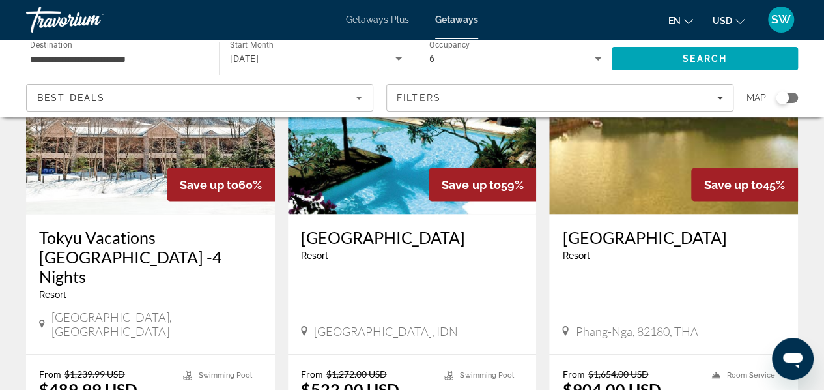
scroll to position [1092, 0]
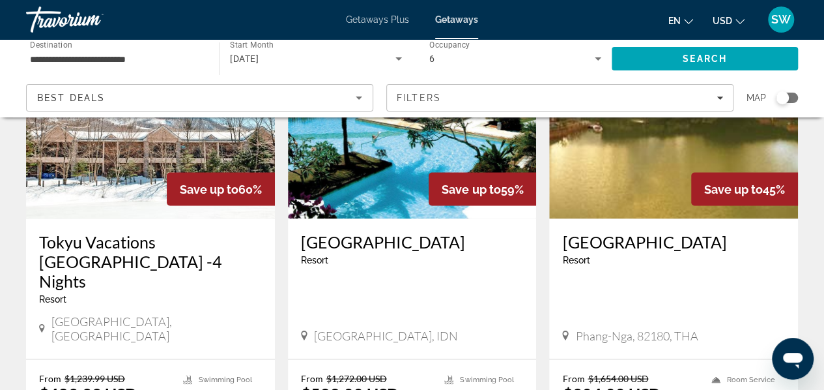
click at [395, 136] on img "Main content" at bounding box center [412, 114] width 249 height 208
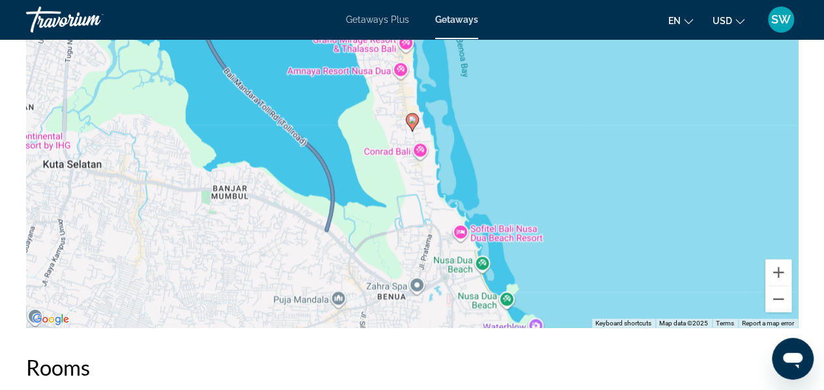
scroll to position [1626, 0]
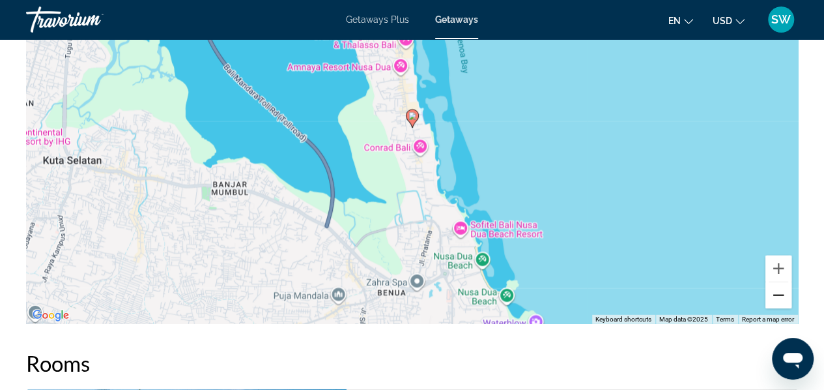
click at [781, 298] on button "Zoom out" at bounding box center [778, 295] width 26 height 26
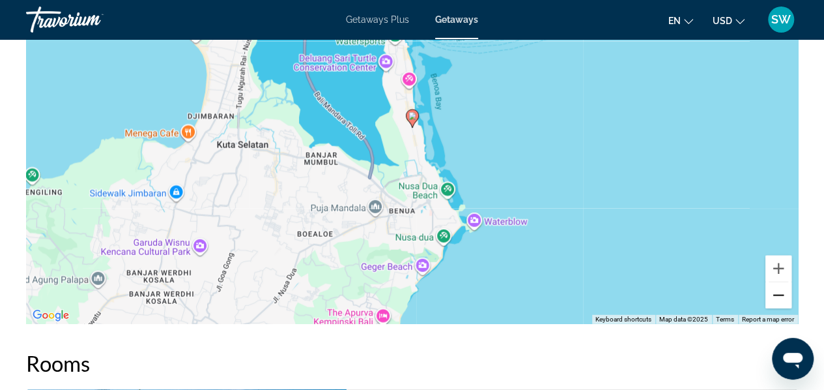
click at [781, 298] on button "Zoom out" at bounding box center [778, 295] width 26 height 26
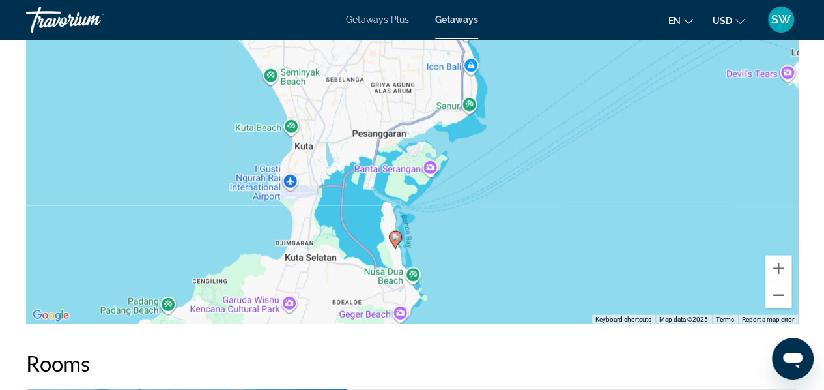
drag, startPoint x: 686, startPoint y: 84, endPoint x: 669, endPoint y: 208, distance: 124.9
click at [669, 208] on div "To activate drag with keyboard, press Alt + Enter. Once in keyboard drag state,…" at bounding box center [412, 128] width 772 height 391
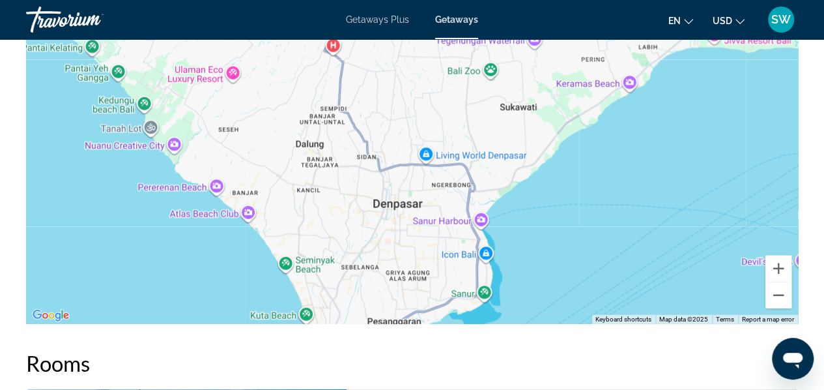
drag, startPoint x: 648, startPoint y: 72, endPoint x: 663, endPoint y: 265, distance: 194.1
click at [663, 265] on div "To activate drag with keyboard, press Alt + Enter. Once in keyboard drag state,…" at bounding box center [412, 128] width 772 height 391
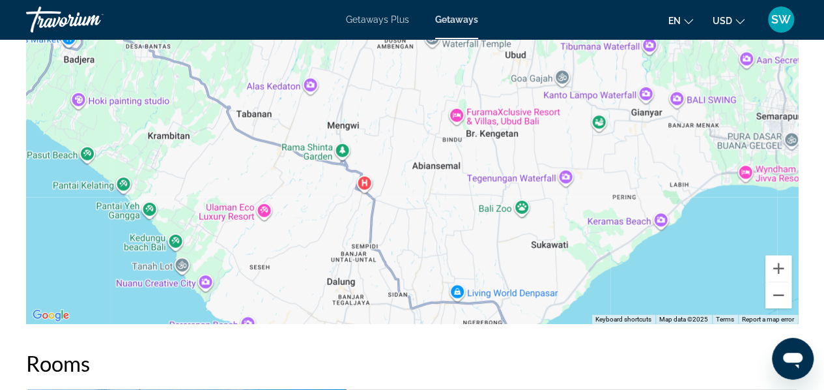
drag, startPoint x: 581, startPoint y: 126, endPoint x: 612, endPoint y: 263, distance: 139.7
click at [612, 263] on div "To activate drag with keyboard, press Alt + Enter. Once in keyboard drag state,…" at bounding box center [412, 128] width 772 height 391
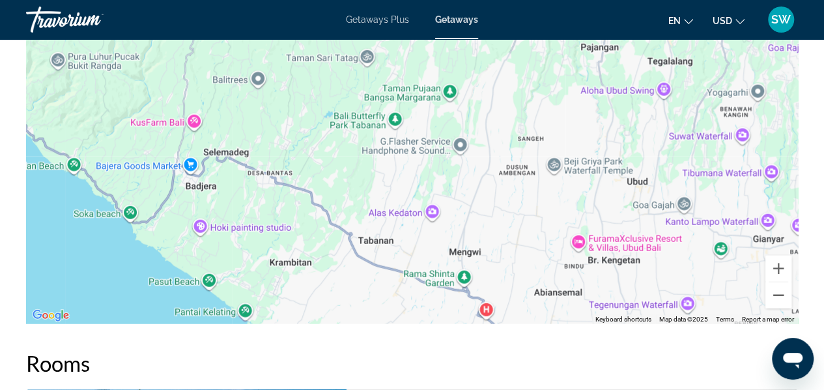
drag, startPoint x: 575, startPoint y: 111, endPoint x: 694, endPoint y: 241, distance: 176.6
click at [694, 241] on div "Main content" at bounding box center [412, 128] width 772 height 391
click at [780, 291] on button "Zoom out" at bounding box center [778, 295] width 26 height 26
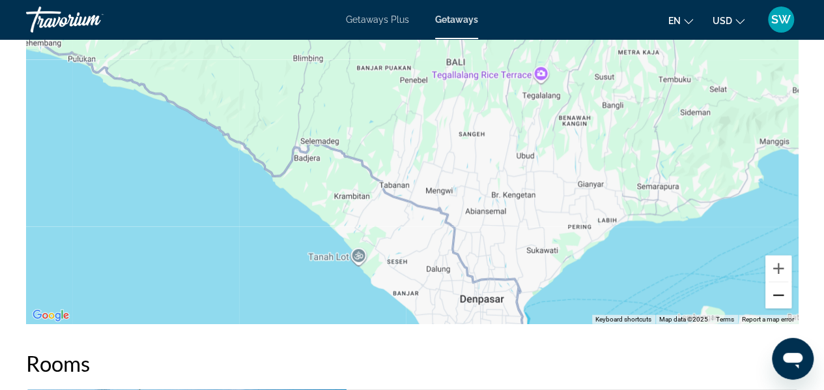
click at [780, 291] on button "Zoom out" at bounding box center [778, 295] width 26 height 26
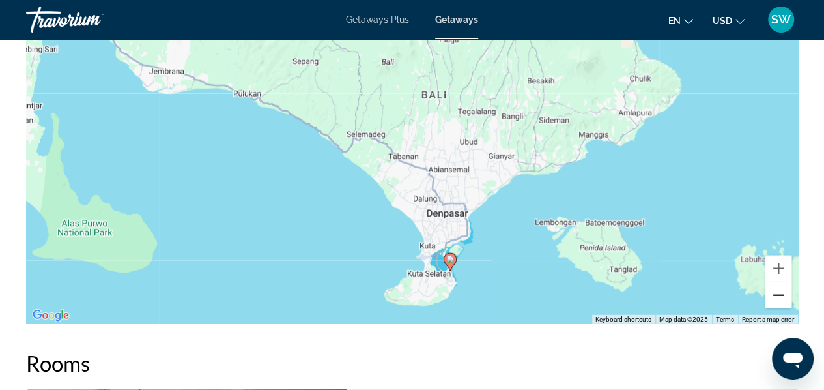
click at [780, 291] on button "Zoom out" at bounding box center [778, 295] width 26 height 26
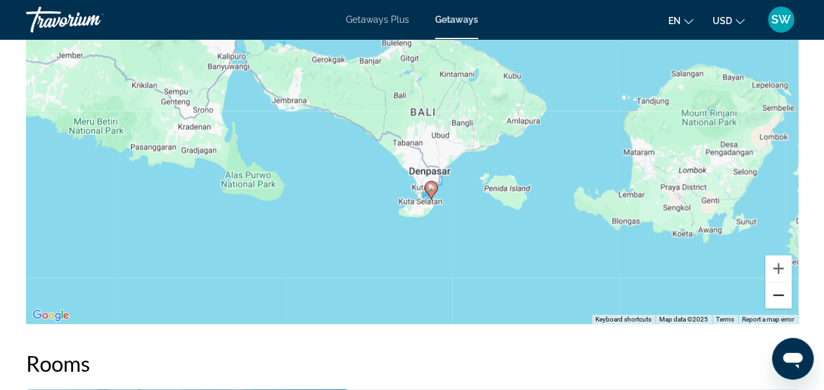
click at [780, 291] on button "Zoom out" at bounding box center [778, 295] width 26 height 26
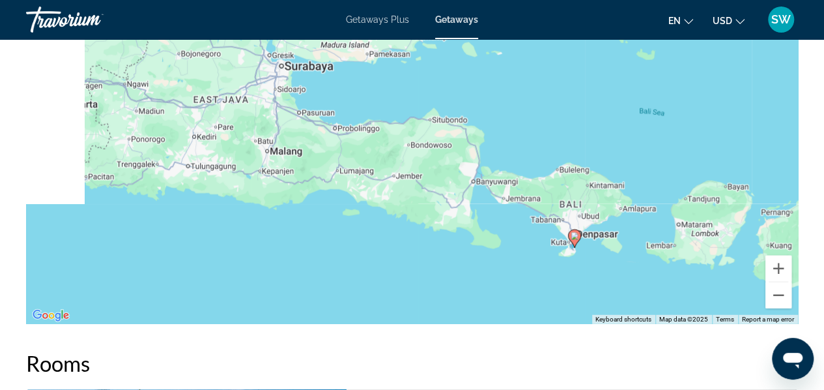
drag, startPoint x: 499, startPoint y: 90, endPoint x: 651, endPoint y: 177, distance: 175.3
click at [651, 177] on div "To activate drag with keyboard, press Alt + Enter. Once in keyboard drag state,…" at bounding box center [412, 128] width 772 height 391
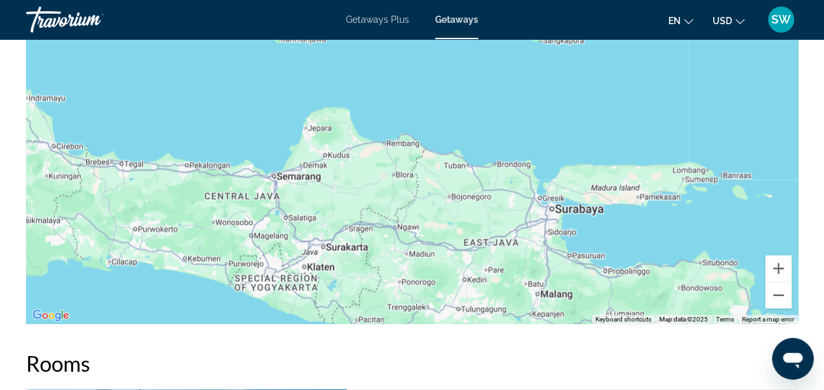
drag, startPoint x: 308, startPoint y: 162, endPoint x: 582, endPoint y: 305, distance: 308.6
click at [582, 305] on div "To activate drag with keyboard, press Alt + Enter. Once in keyboard drag state,…" at bounding box center [412, 128] width 772 height 391
click at [779, 293] on button "Zoom out" at bounding box center [778, 295] width 26 height 26
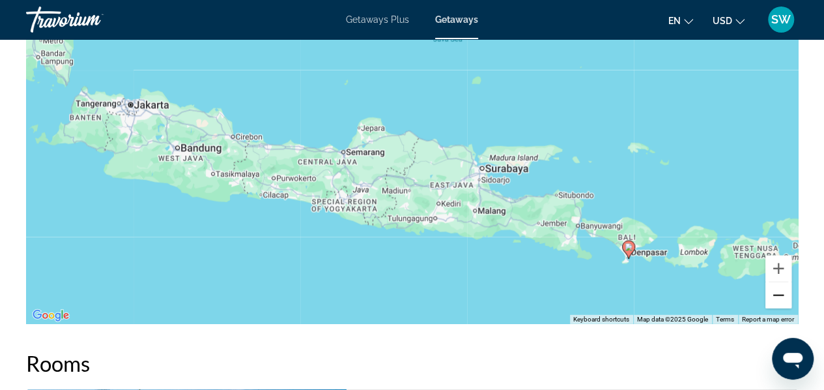
click at [779, 293] on button "Zoom out" at bounding box center [778, 295] width 26 height 26
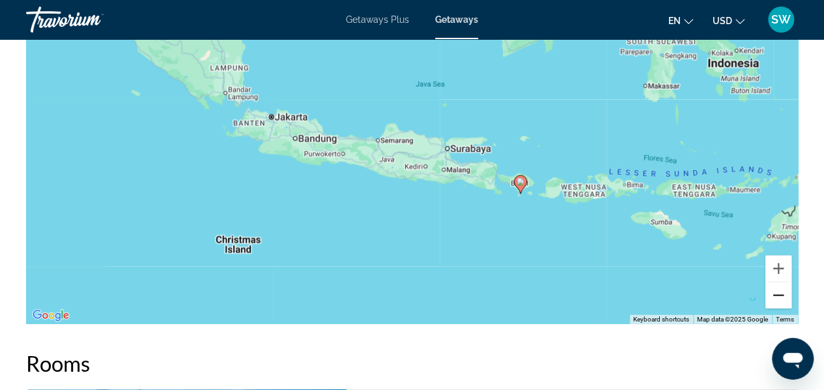
click at [779, 293] on button "Zoom out" at bounding box center [778, 295] width 26 height 26
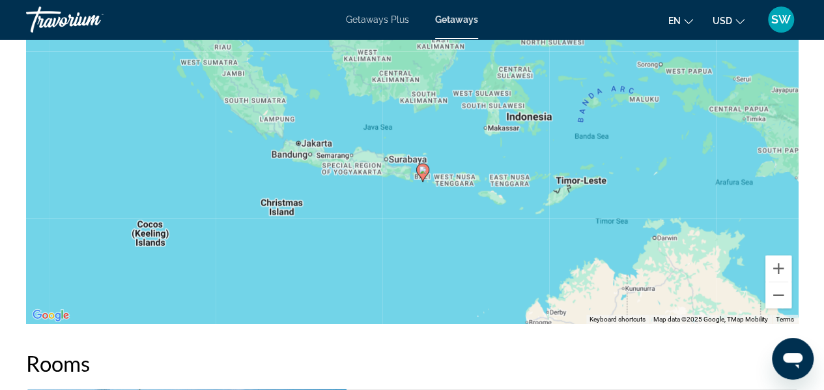
drag, startPoint x: 676, startPoint y: 93, endPoint x: 643, endPoint y: 148, distance: 64.0
click at [643, 148] on div "To activate drag with keyboard, press Alt + Enter. Once in keyboard drag state,…" at bounding box center [412, 128] width 772 height 391
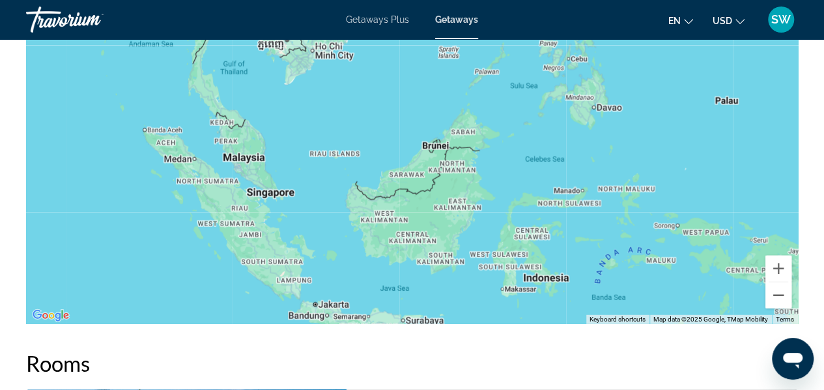
drag, startPoint x: 602, startPoint y: 80, endPoint x: 605, endPoint y: 205, distance: 124.5
click at [605, 205] on div "To activate drag with keyboard, press Alt + Enter. Once in keyboard drag state,…" at bounding box center [412, 128] width 772 height 391
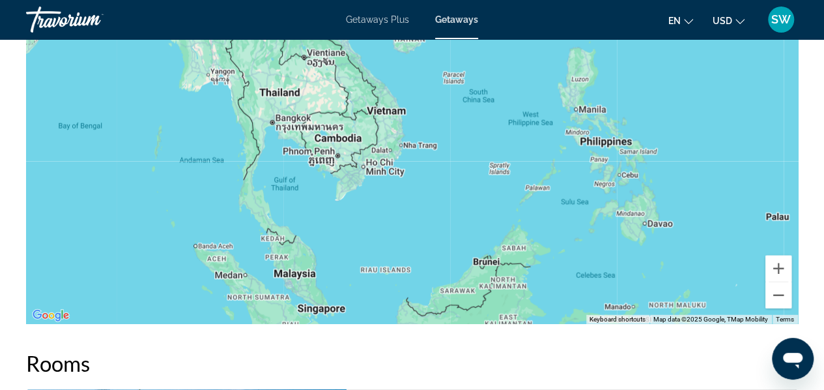
drag, startPoint x: 520, startPoint y: 127, endPoint x: 571, endPoint y: 244, distance: 128.1
click at [571, 244] on div "To activate drag with keyboard, press Alt + Enter. Once in keyboard drag state,…" at bounding box center [412, 128] width 772 height 391
click at [775, 294] on button "Zoom out" at bounding box center [778, 295] width 26 height 26
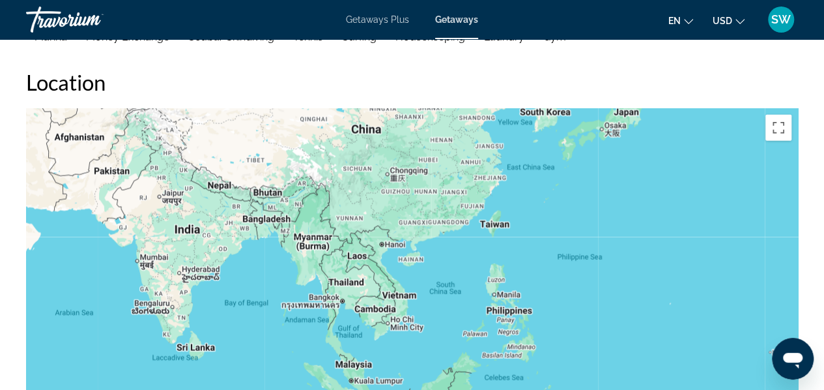
scroll to position [1425, 0]
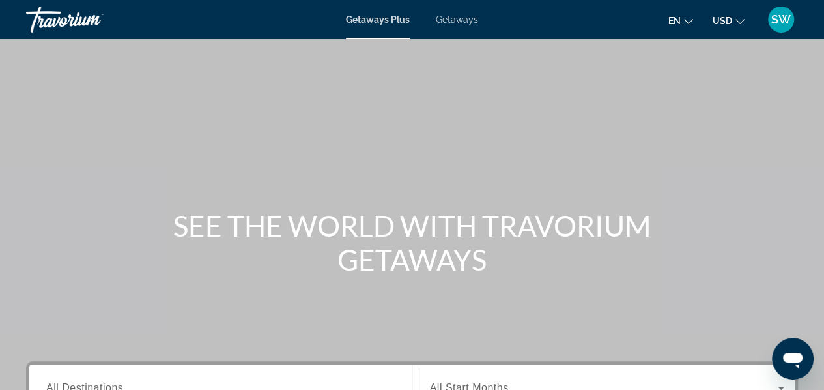
click at [462, 21] on span "Getaways" at bounding box center [457, 19] width 42 height 10
click at [390, 20] on span "Getaways Plus" at bounding box center [377, 19] width 63 height 10
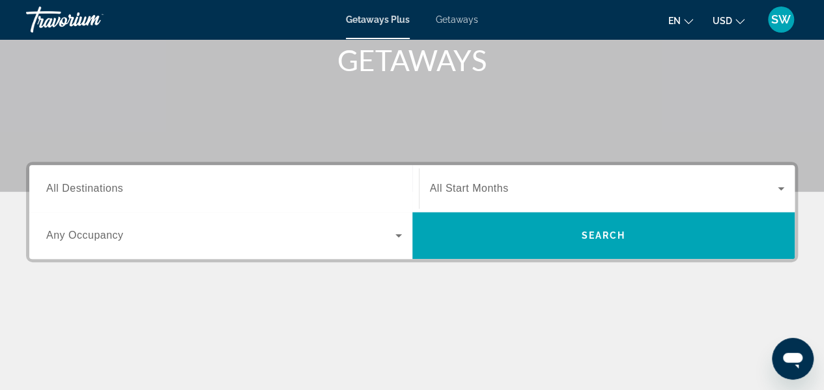
scroll to position [235, 0]
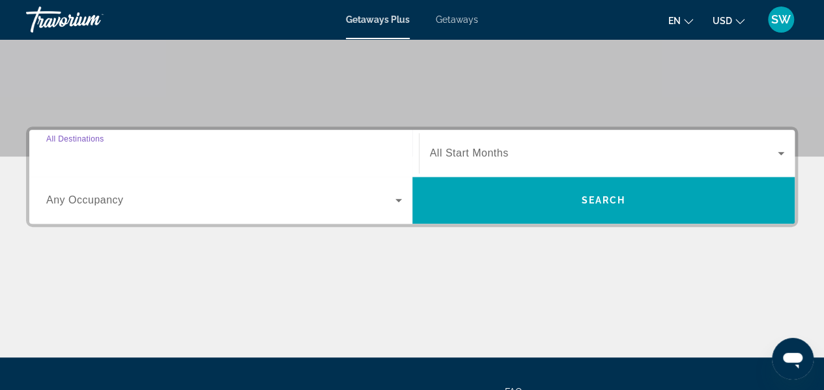
click at [124, 158] on input "Destination All Destinations" at bounding box center [224, 154] width 356 height 16
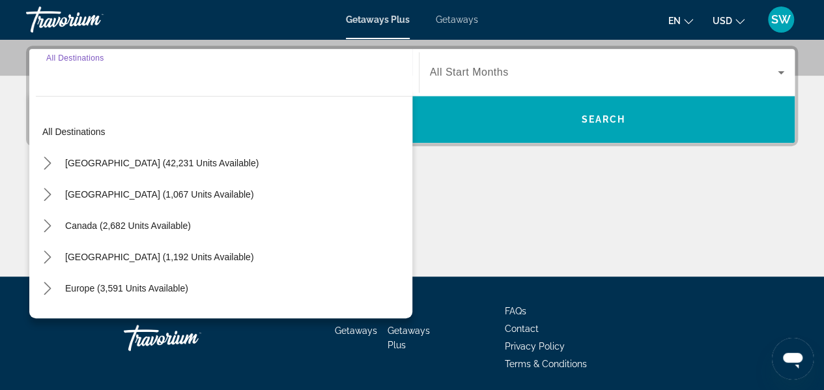
scroll to position [318, 0]
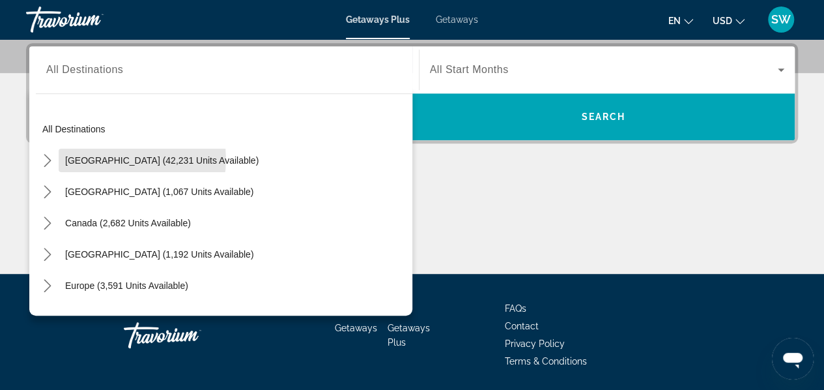
click at [124, 158] on span "[GEOGRAPHIC_DATA] (42,231 units available)" at bounding box center [161, 160] width 193 height 10
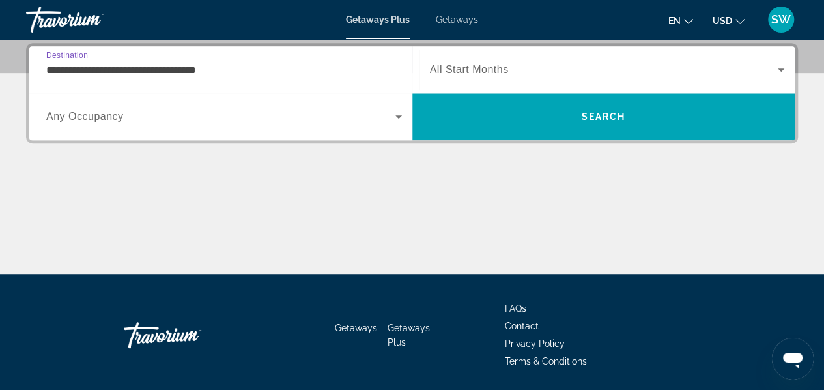
click at [221, 72] on input "**********" at bounding box center [224, 71] width 356 height 16
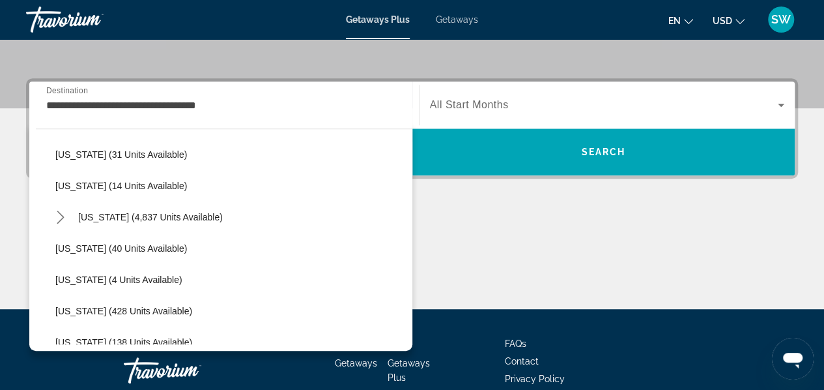
scroll to position [208, 0]
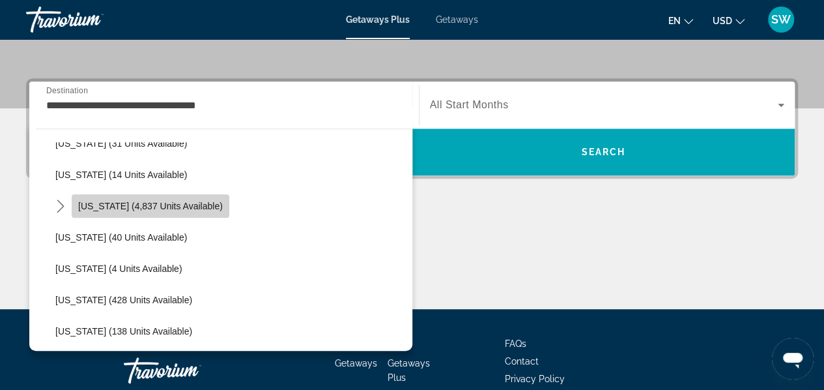
click at [156, 214] on span "Select destination: Florida (4,837 units available)" at bounding box center [151, 205] width 158 height 31
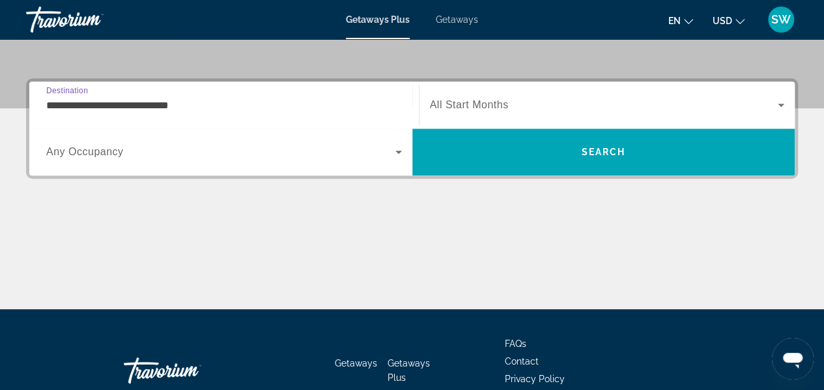
scroll to position [318, 0]
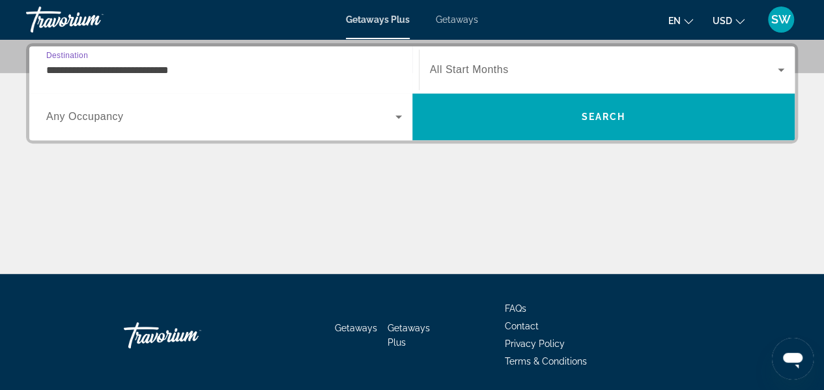
click at [139, 72] on input "**********" at bounding box center [224, 71] width 356 height 16
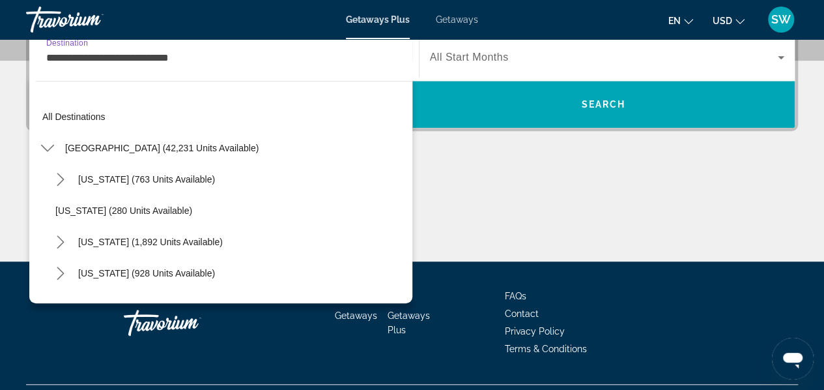
scroll to position [171, 0]
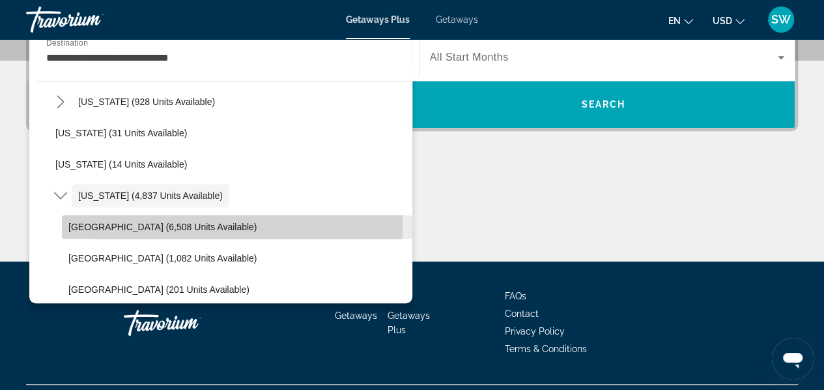
click at [165, 225] on span "Orlando & Disney Area (6,508 units available)" at bounding box center [162, 226] width 188 height 10
type input "**********"
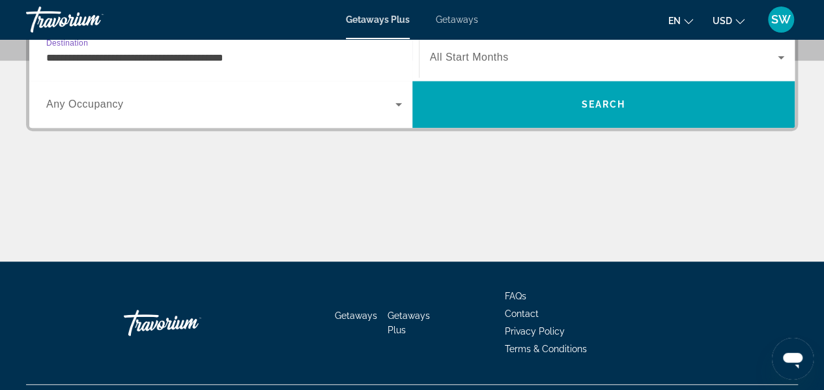
scroll to position [318, 0]
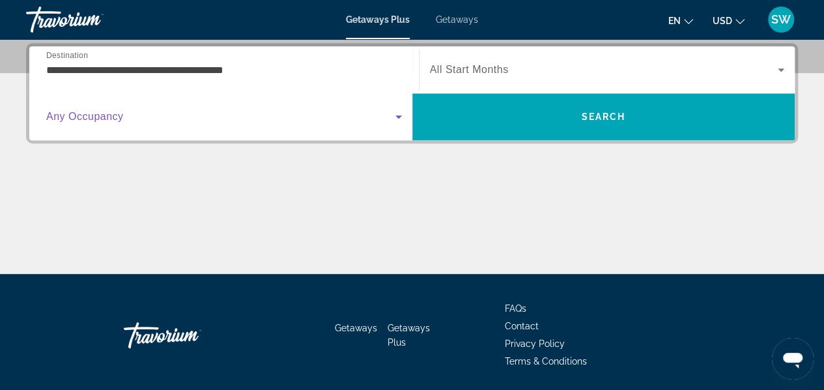
click at [128, 115] on span "Search widget" at bounding box center [220, 117] width 349 height 16
